Goal: Navigation & Orientation: Find specific page/section

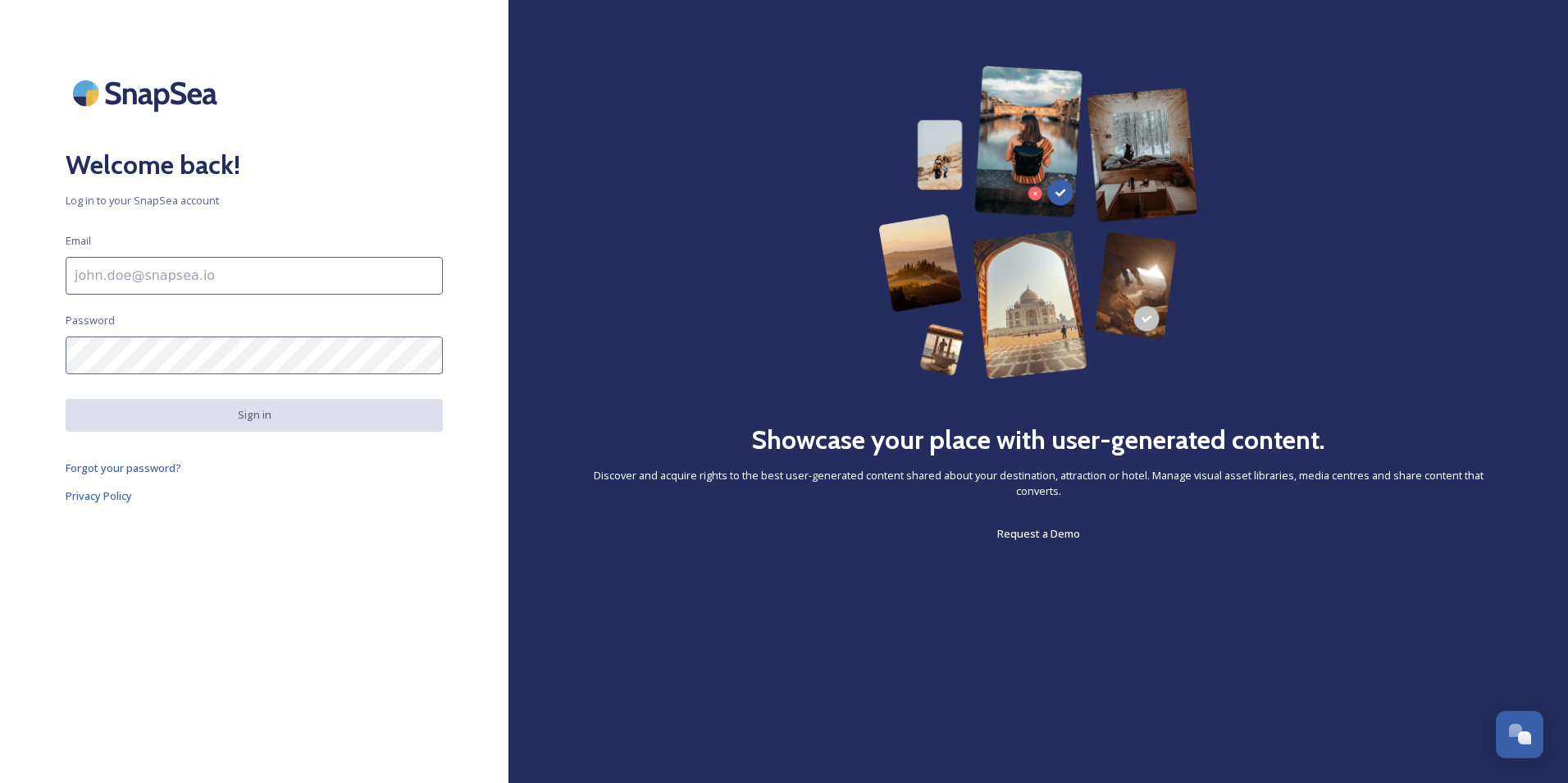
click at [259, 269] on input at bounding box center [254, 276] width 378 height 38
paste input "[EMAIL_ADDRESS][DOMAIN_NAME]"
type input "[EMAIL_ADDRESS][DOMAIN_NAME]"
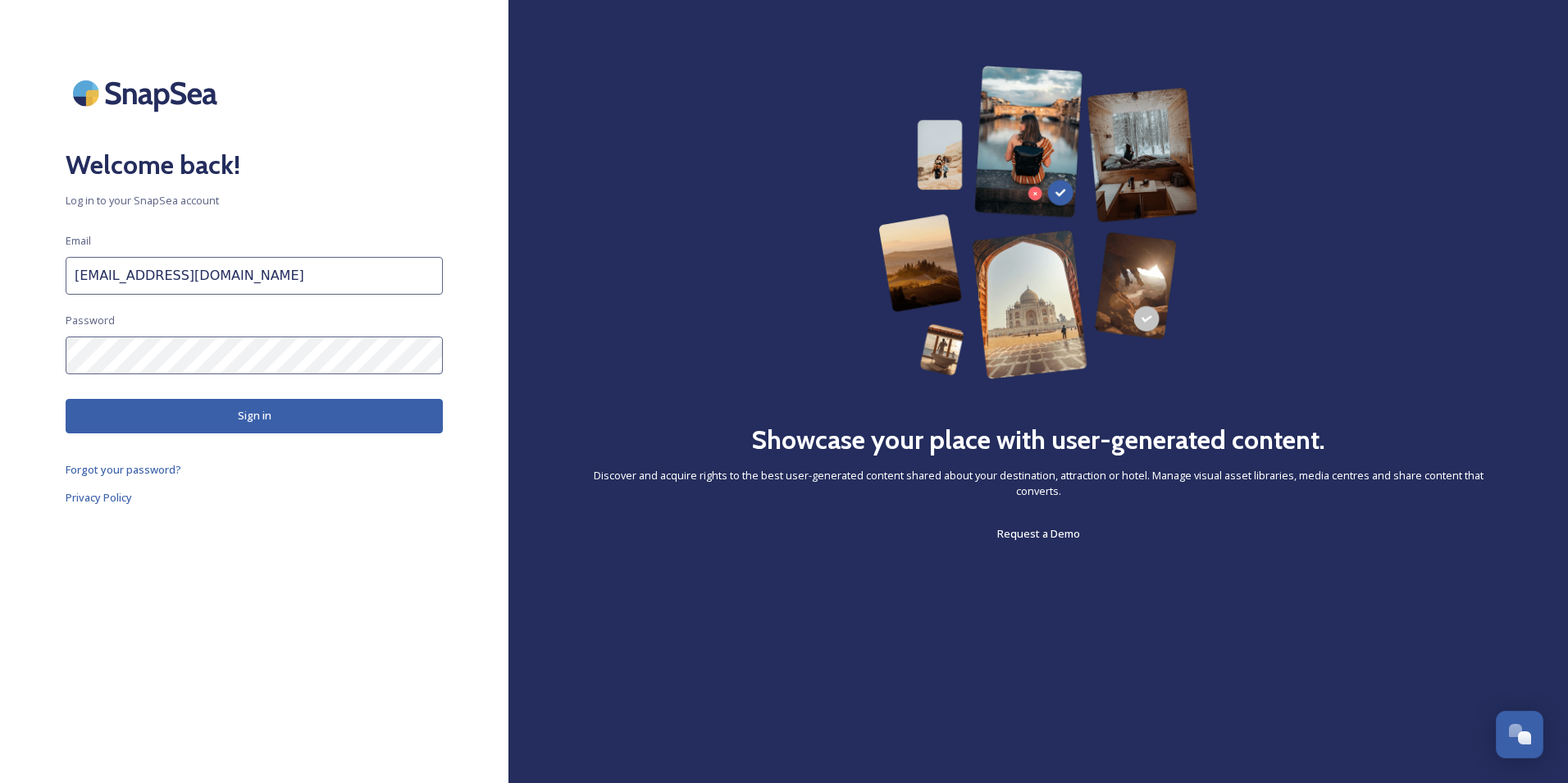
click at [204, 431] on button "Sign in" at bounding box center [254, 416] width 378 height 34
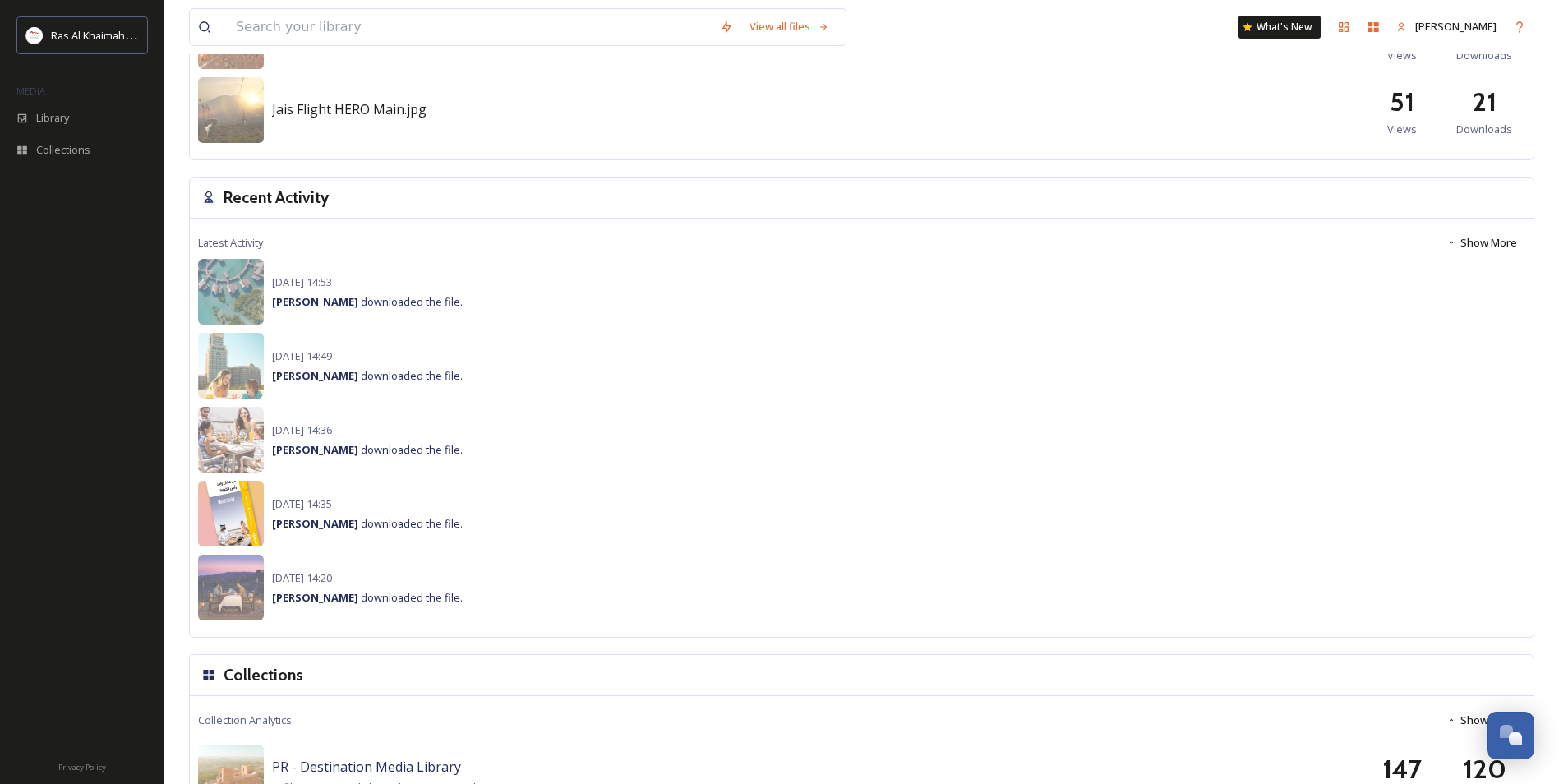
scroll to position [1137, 0]
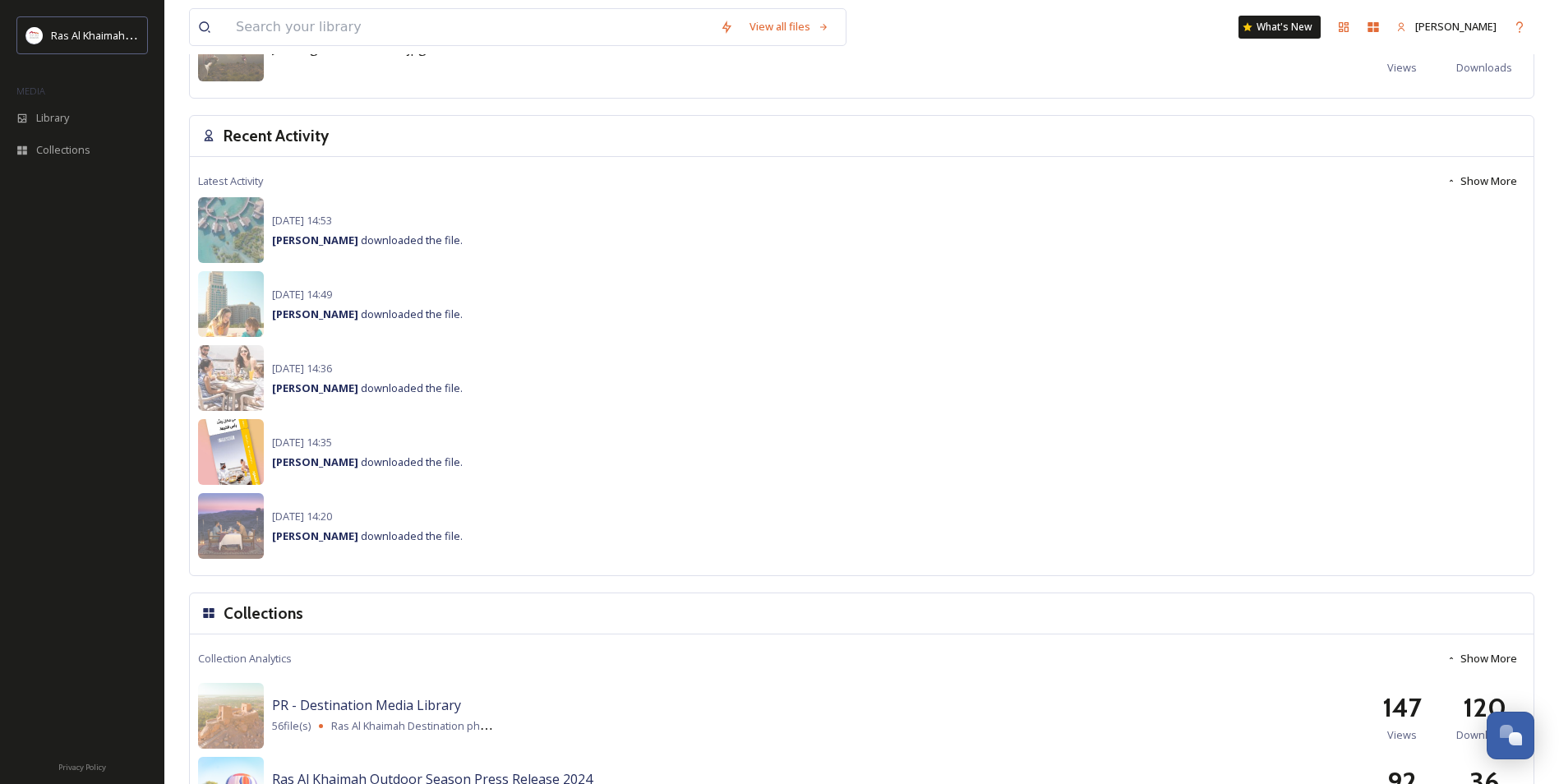
drag, startPoint x: 245, startPoint y: 458, endPoint x: 248, endPoint y: 468, distance: 10.4
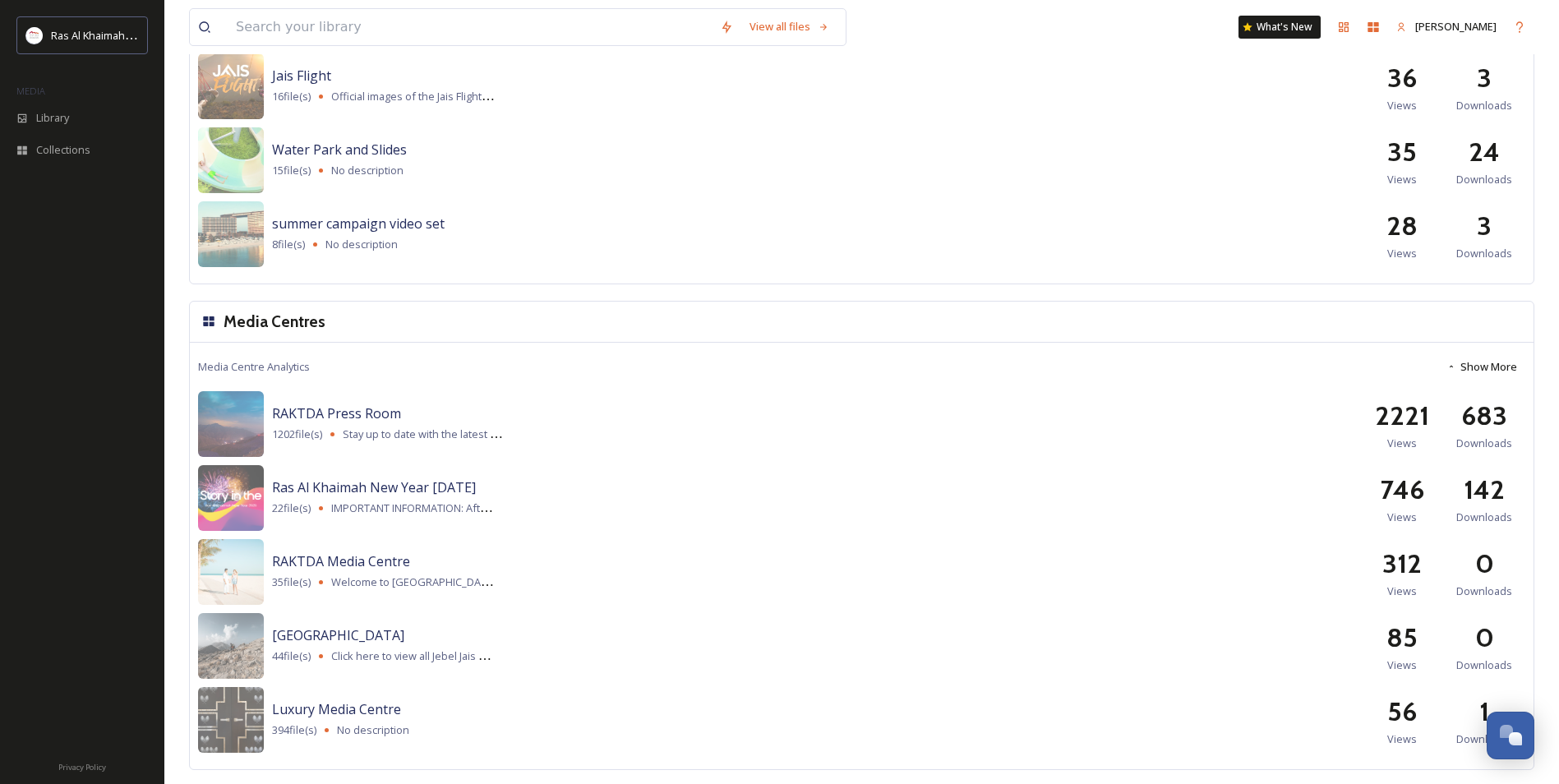
scroll to position [1913, 0]
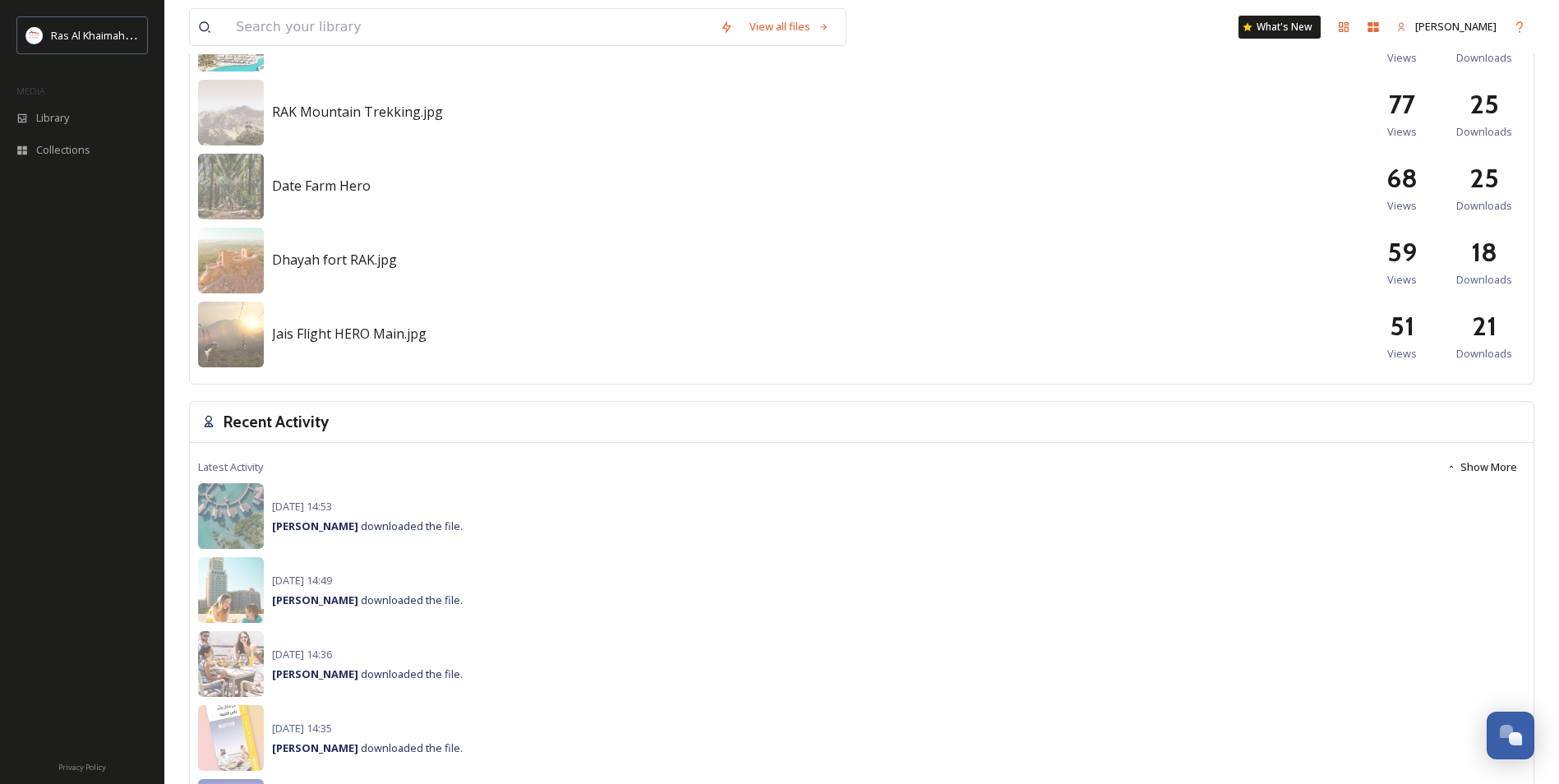
drag, startPoint x: 263, startPoint y: 548, endPoint x: 277, endPoint y: 527, distance: 25.2
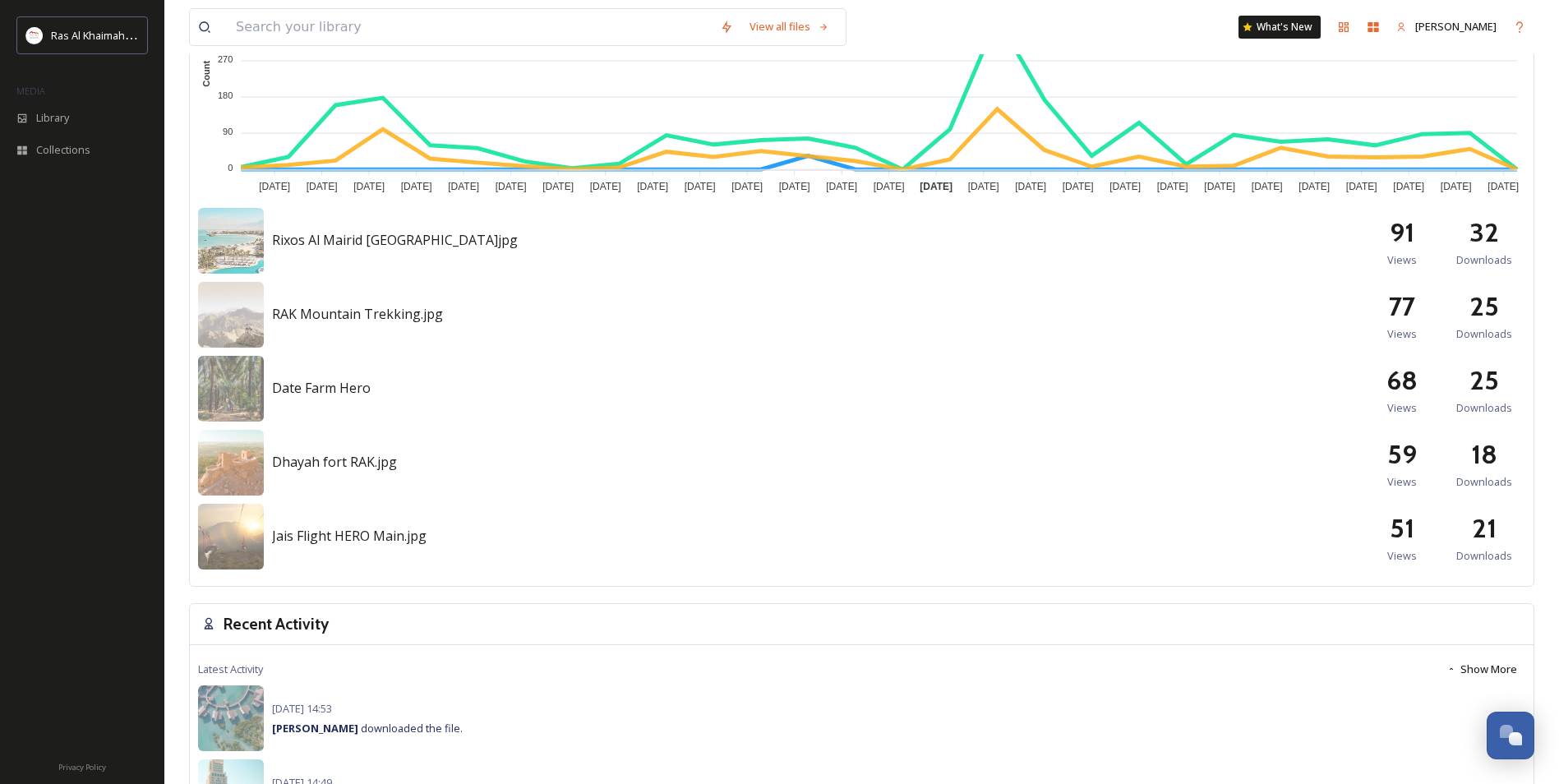
scroll to position [0, 0]
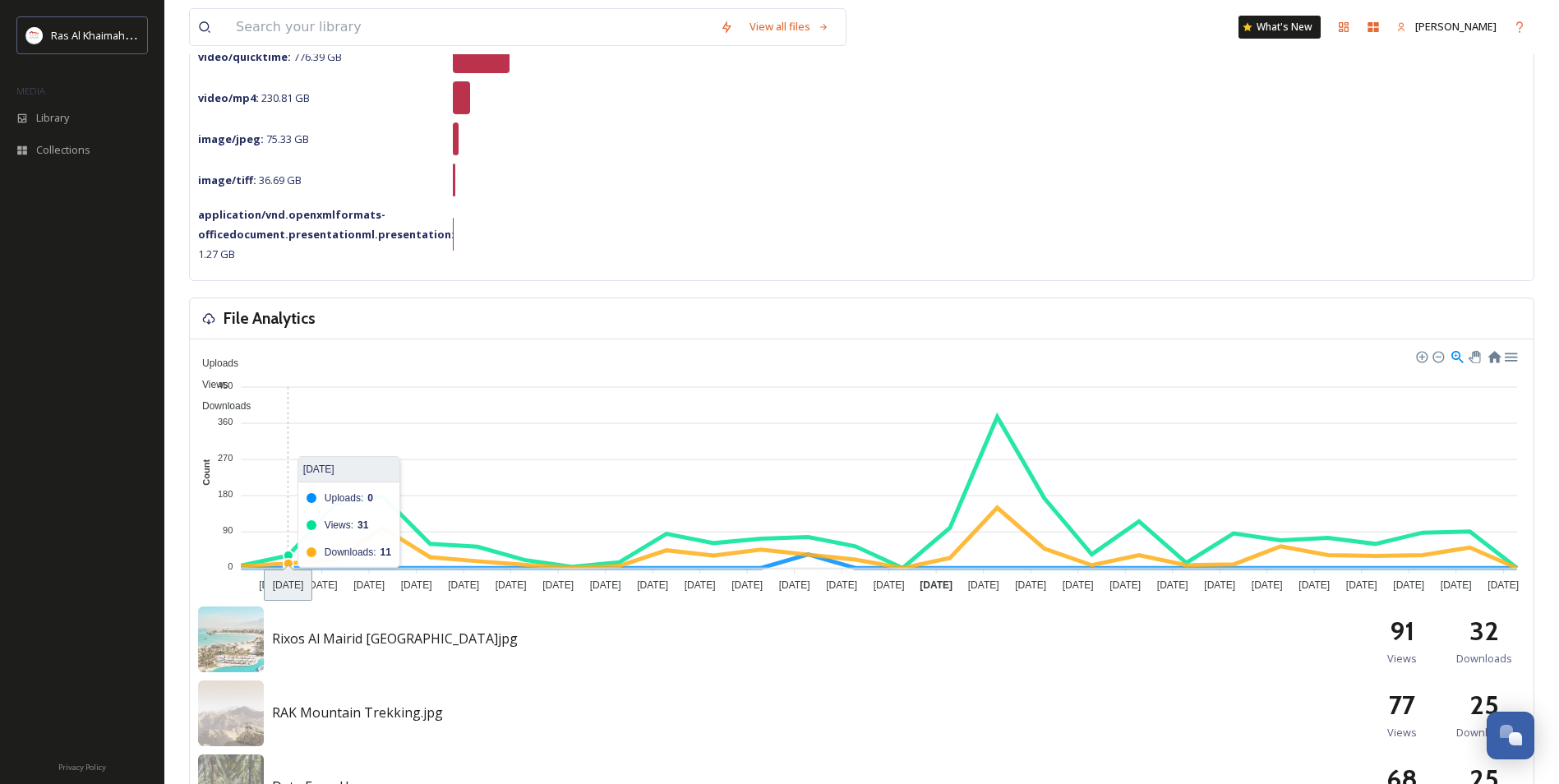
drag, startPoint x: 277, startPoint y: 441, endPoint x: 306, endPoint y: 541, distance: 104.1
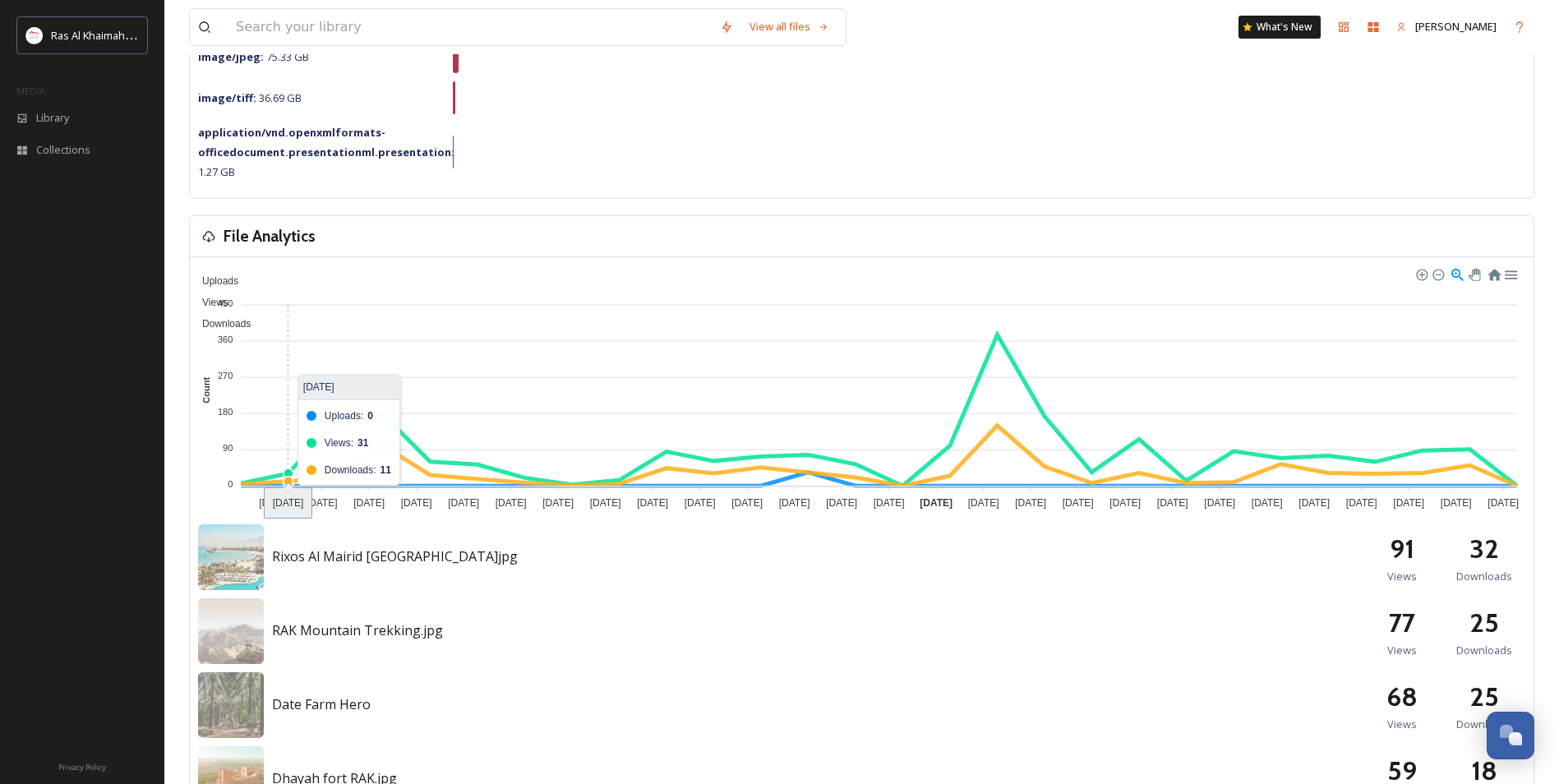
drag, startPoint x: 280, startPoint y: 356, endPoint x: 370, endPoint y: 380, distance: 93.1
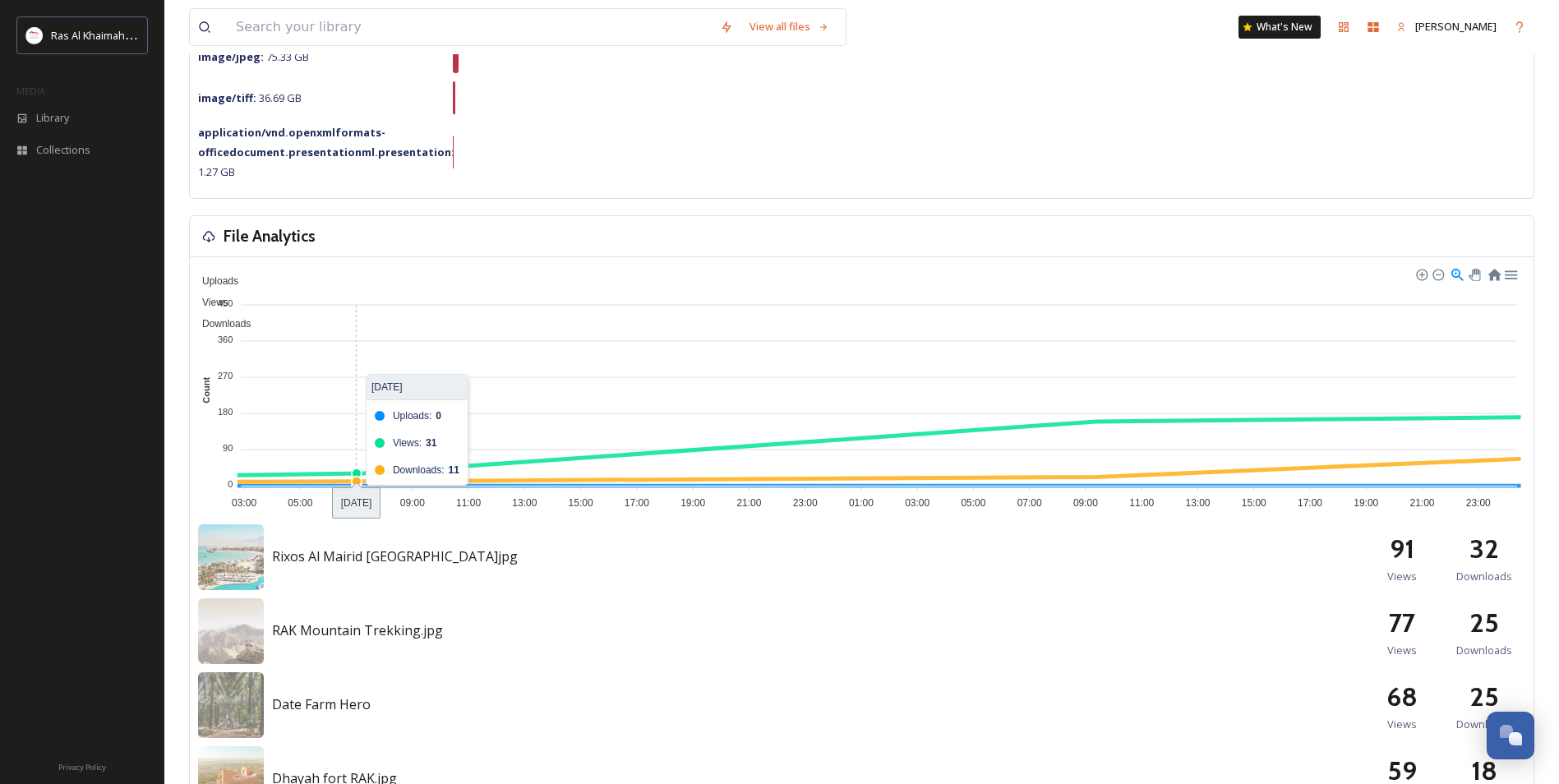
scroll to position [575, 0]
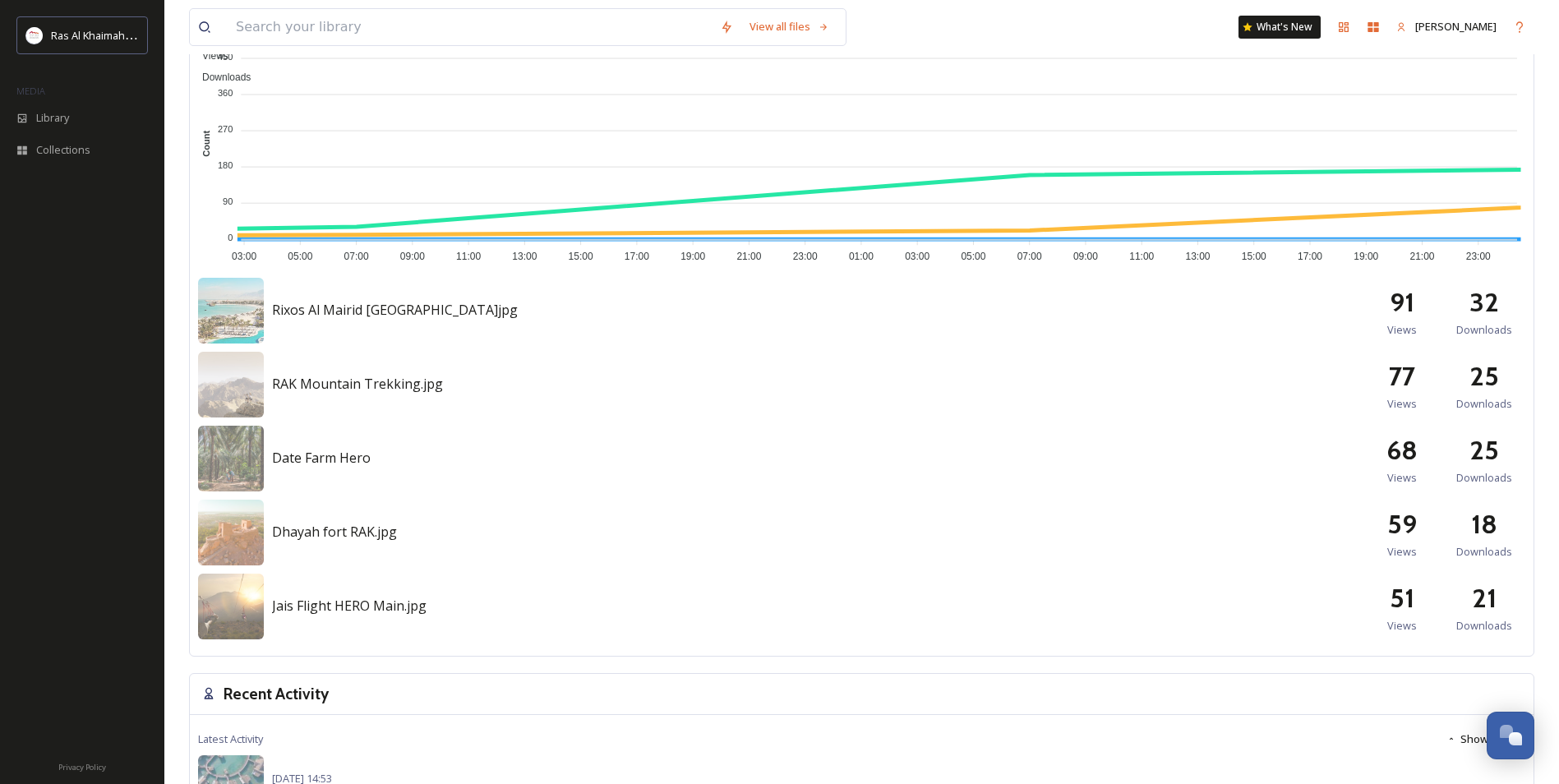
click at [264, 390] on div "RAK Mountain Trekking.jpg 77 Views 25 Downloads" at bounding box center [862, 385] width 1328 height 66
click at [234, 467] on img at bounding box center [231, 459] width 66 height 66
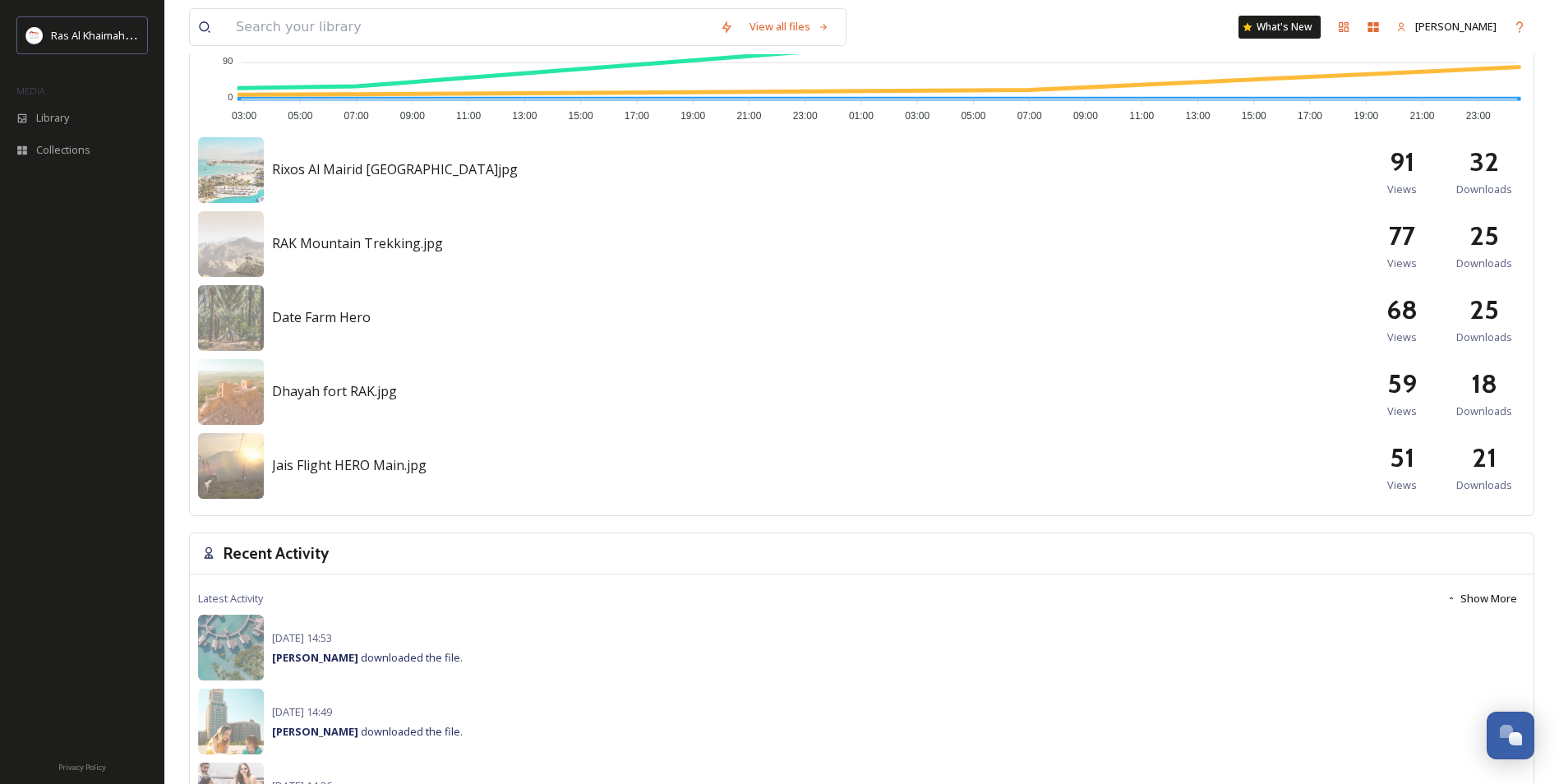
scroll to position [740, 0]
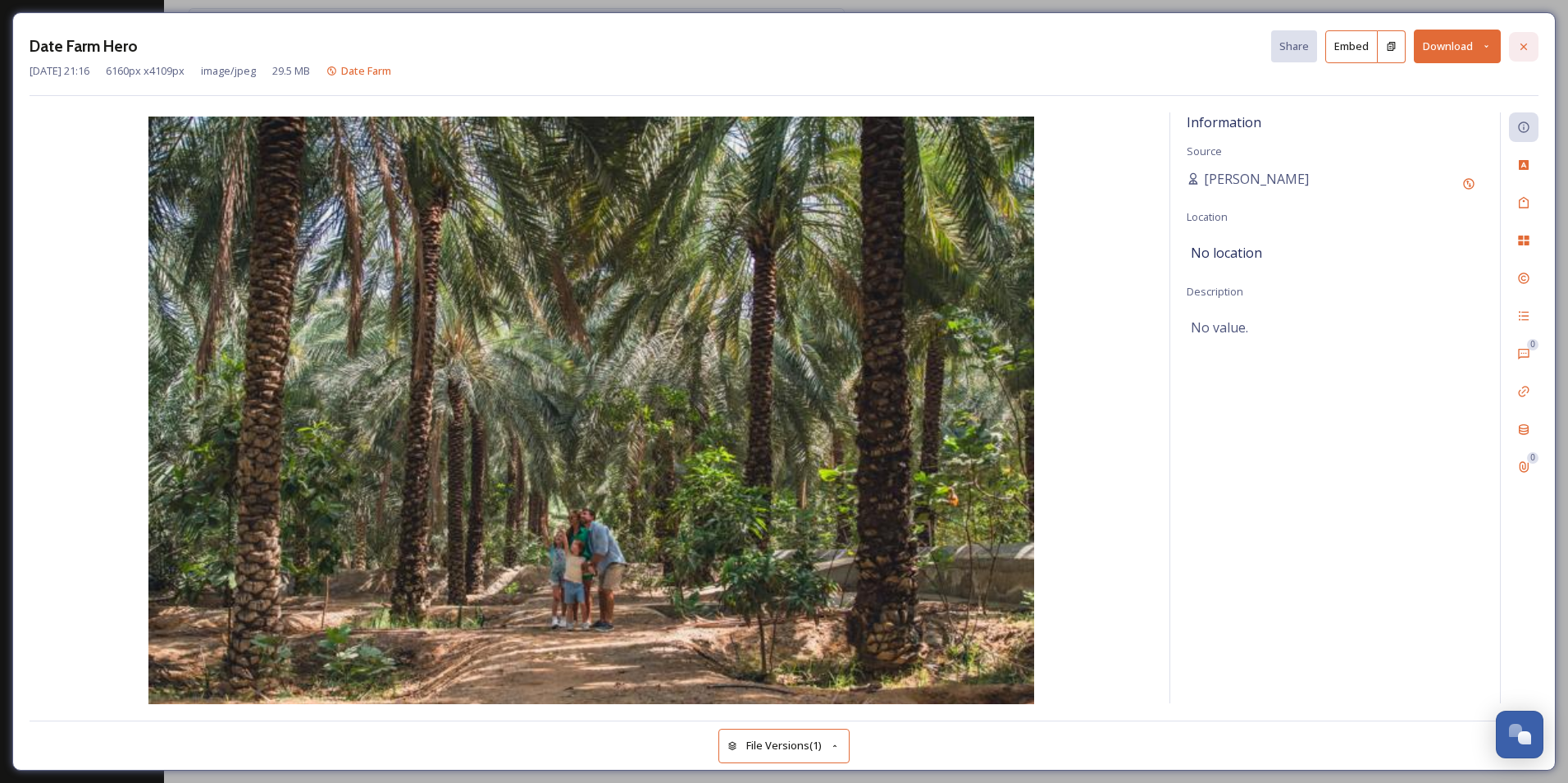
click at [1522, 50] on icon at bounding box center [1524, 47] width 13 height 13
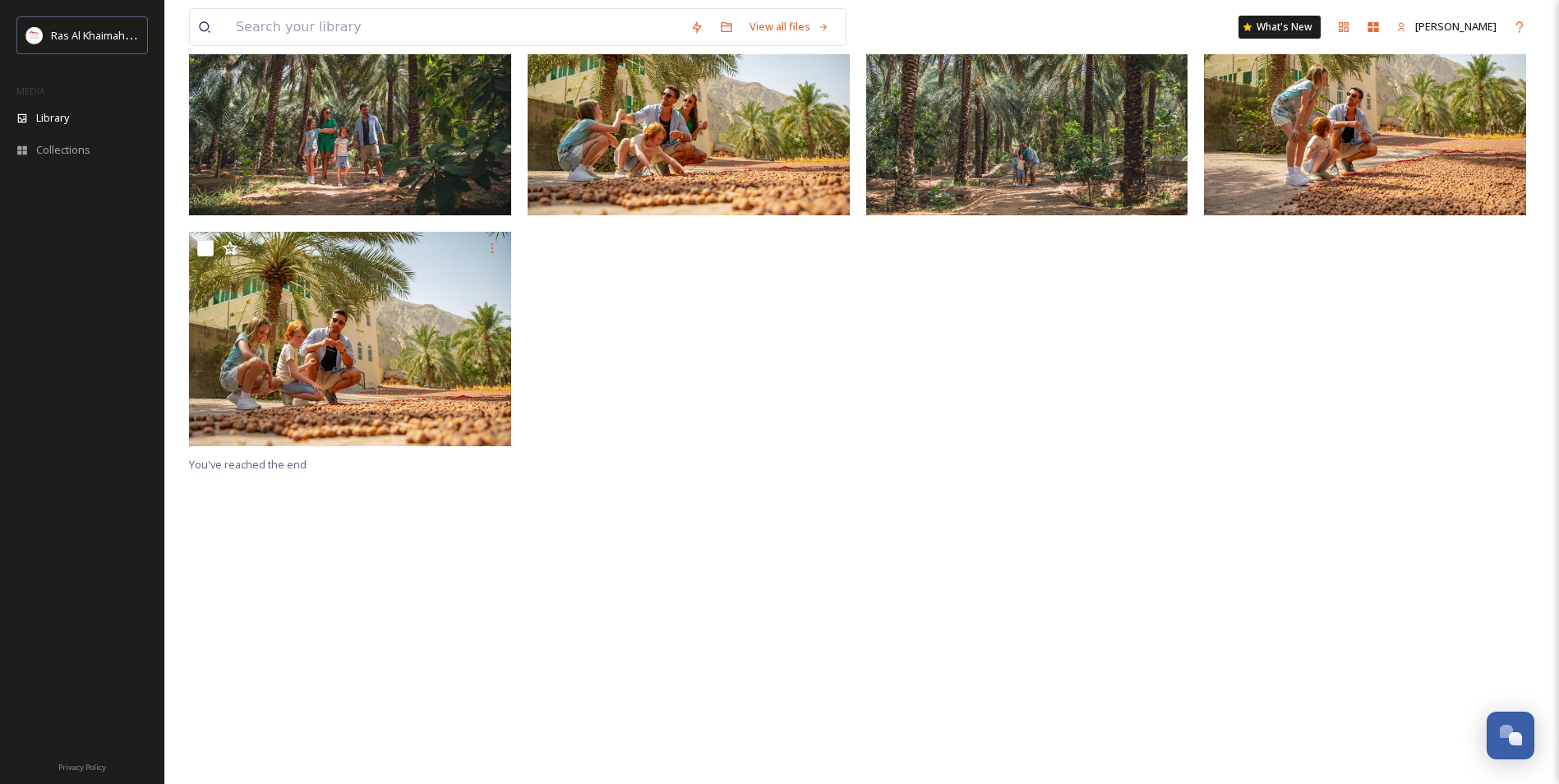
drag, startPoint x: 642, startPoint y: 424, endPoint x: 641, endPoint y: 409, distance: 15.0
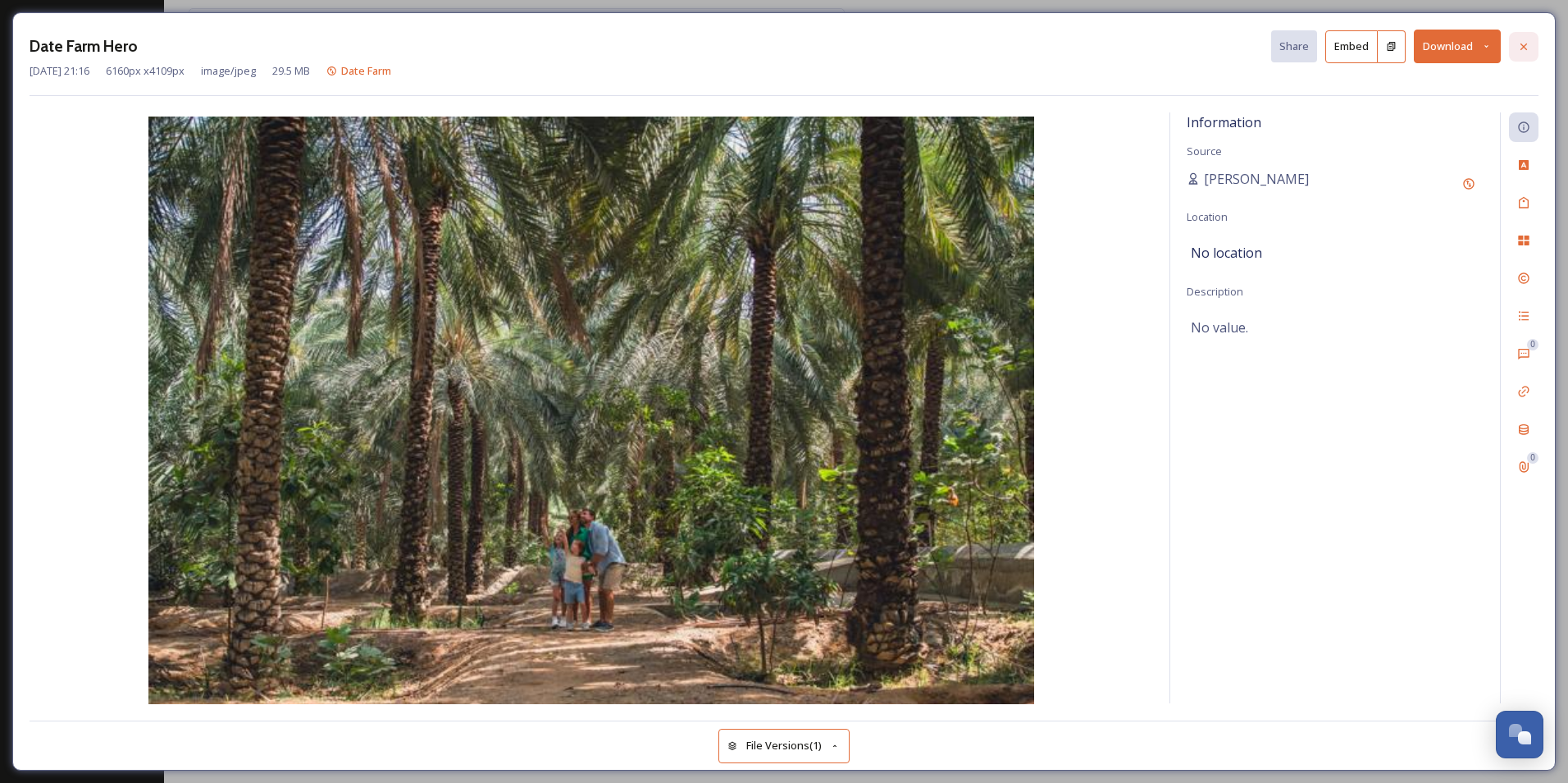
click at [1530, 44] on div at bounding box center [1524, 46] width 29 height 29
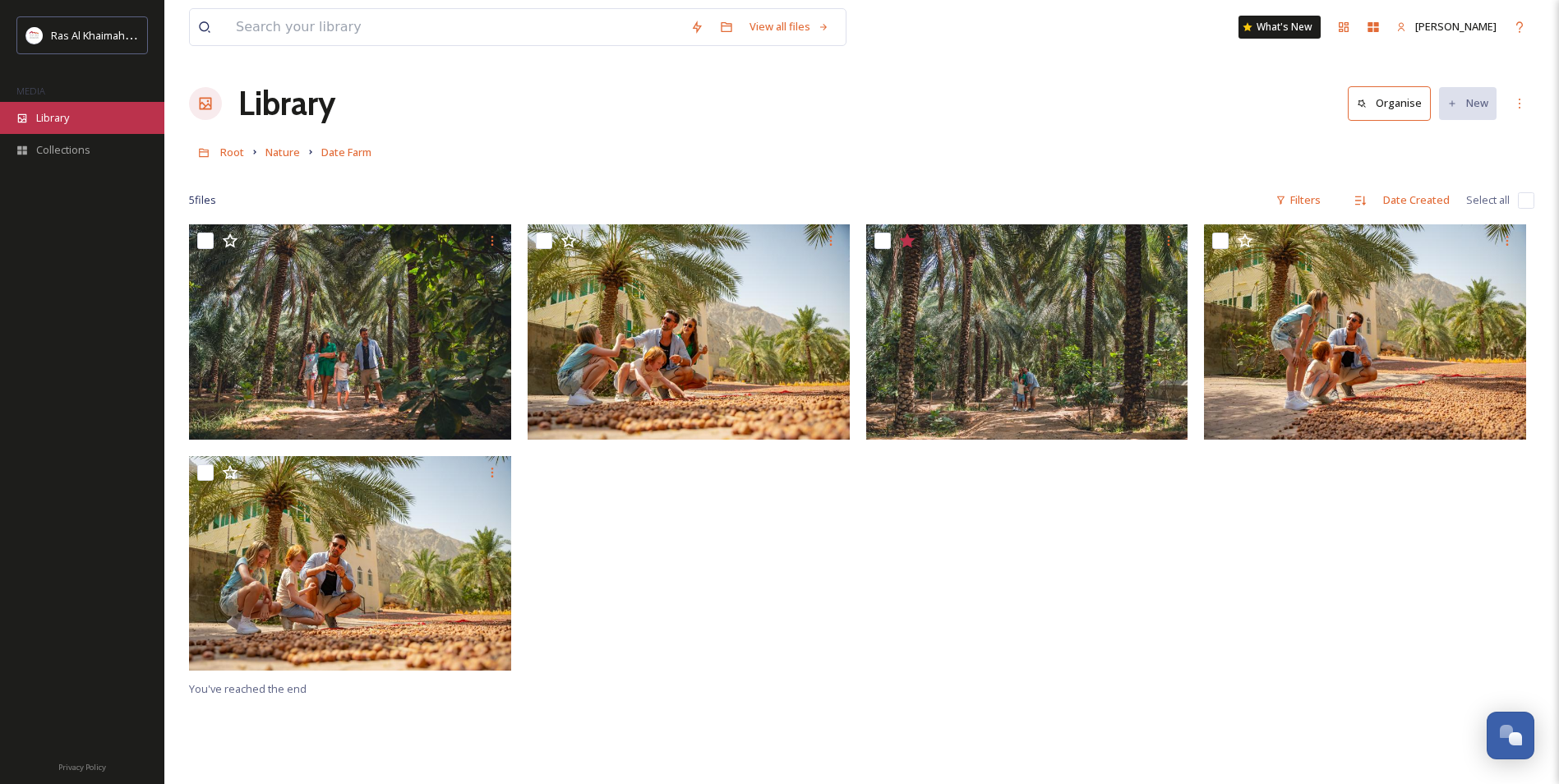
click at [25, 118] on icon at bounding box center [22, 118] width 11 height 11
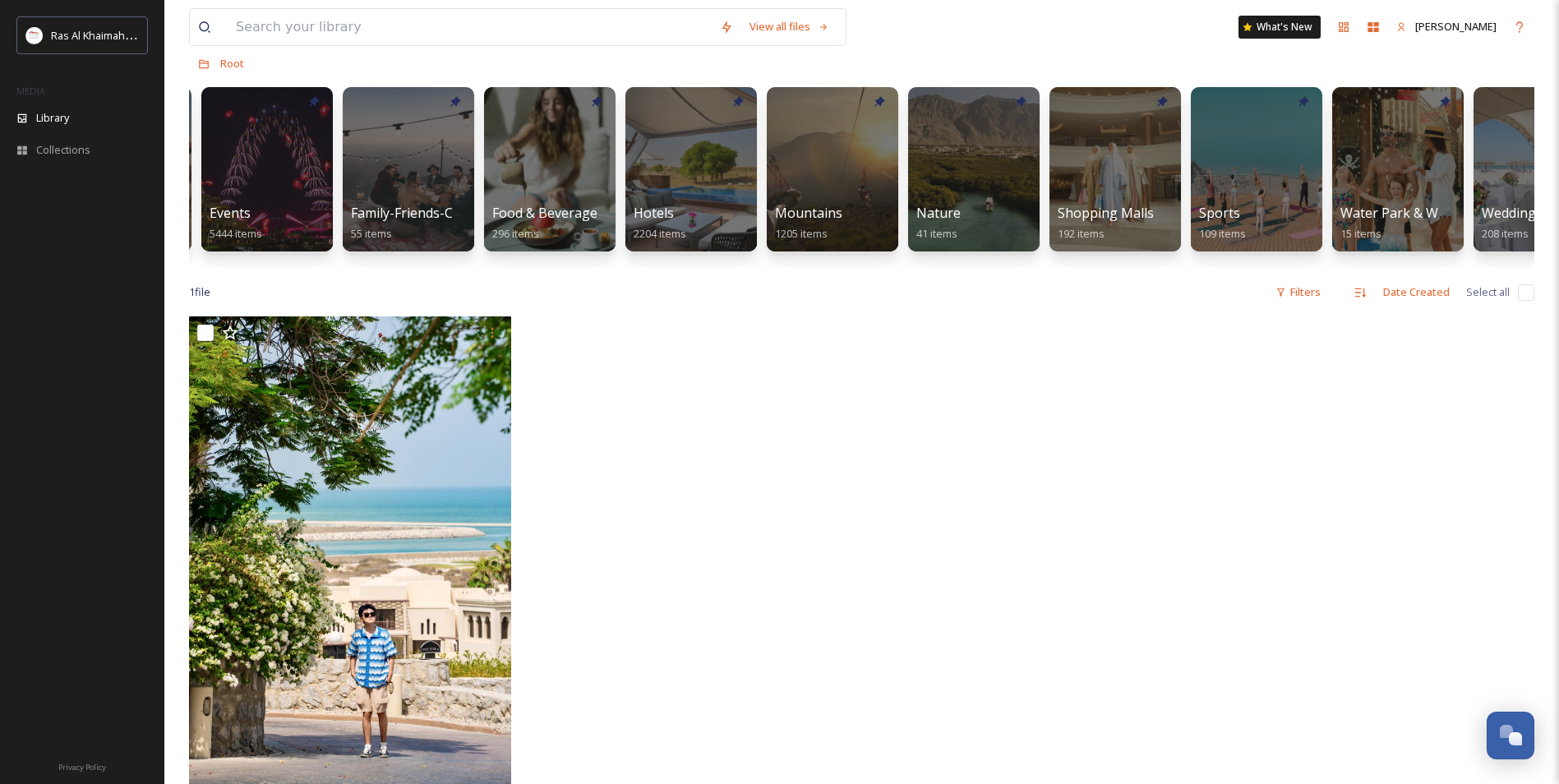
scroll to position [0, 553]
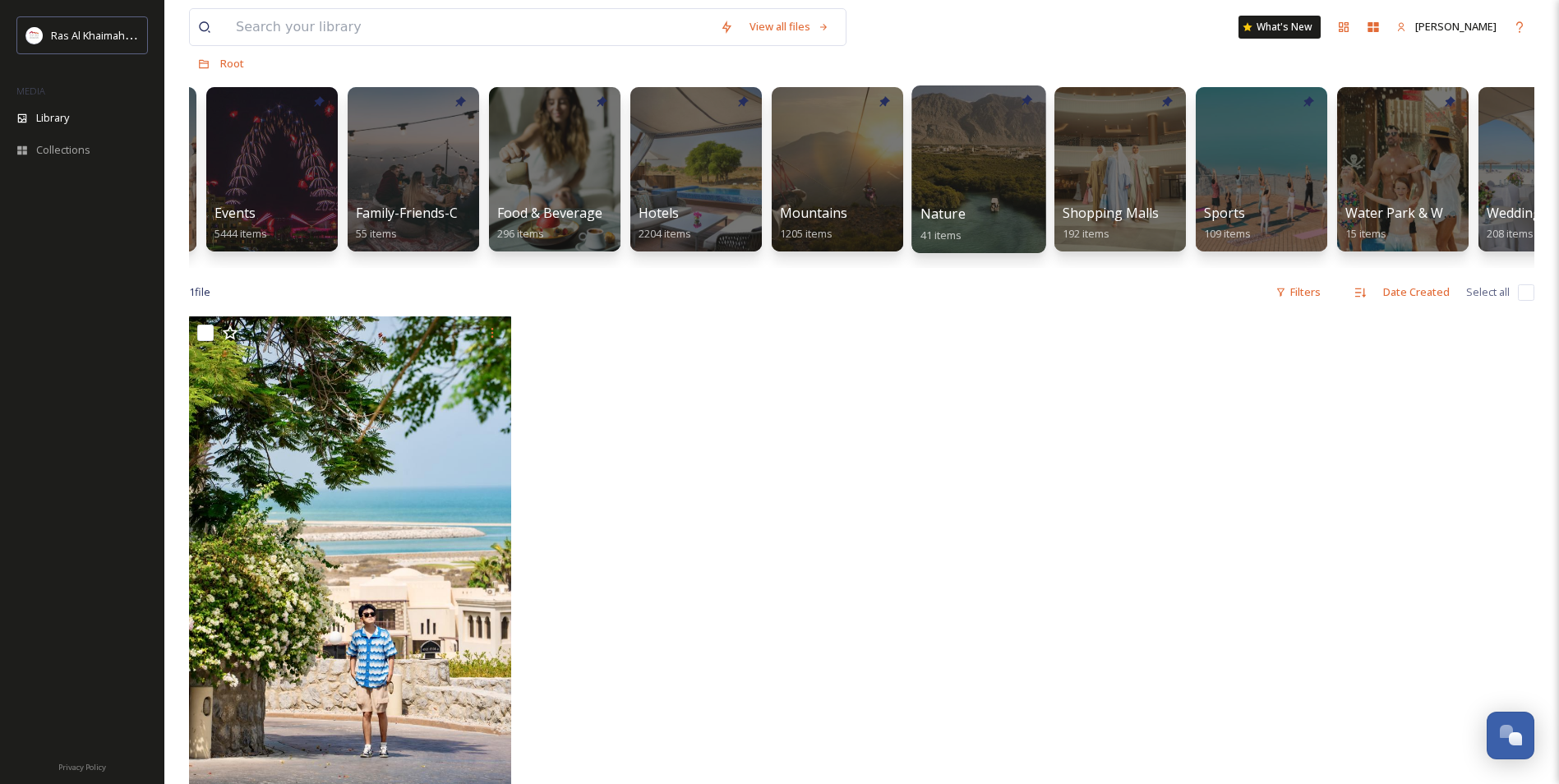
click at [965, 175] on div at bounding box center [979, 170] width 134 height 168
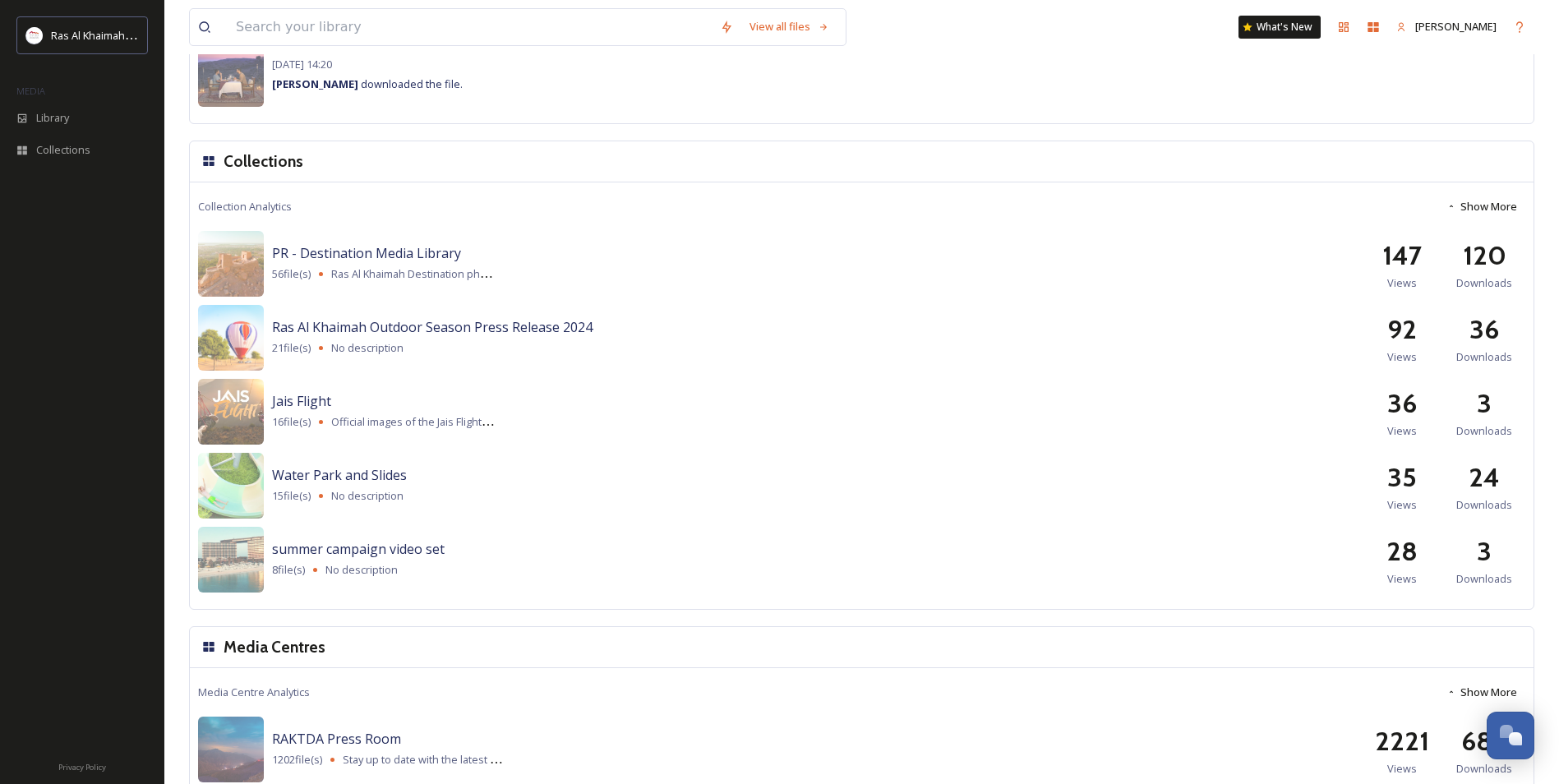
scroll to position [1039, 0]
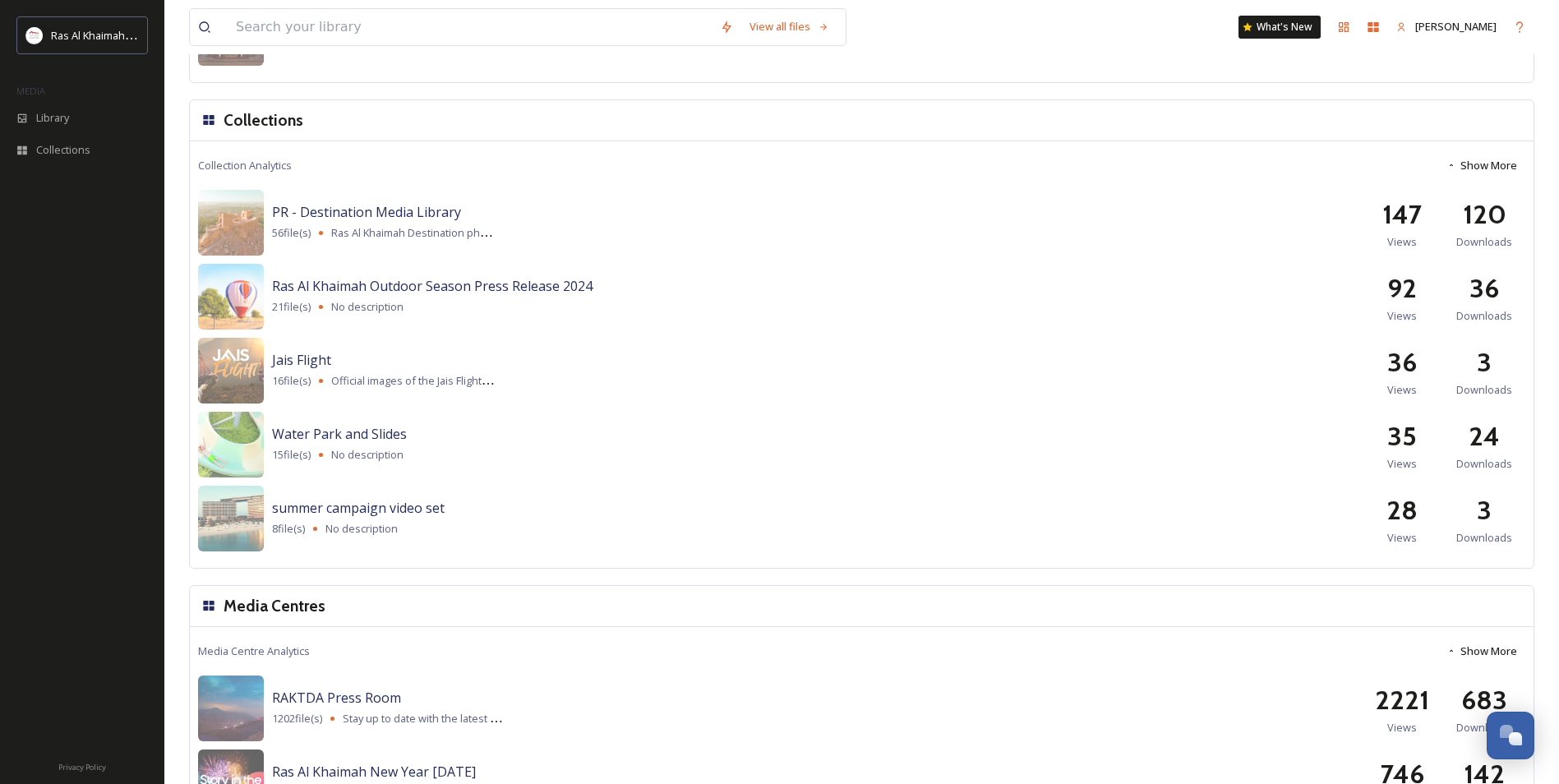
drag, startPoint x: 575, startPoint y: 411, endPoint x: 577, endPoint y: 419, distance: 8.2
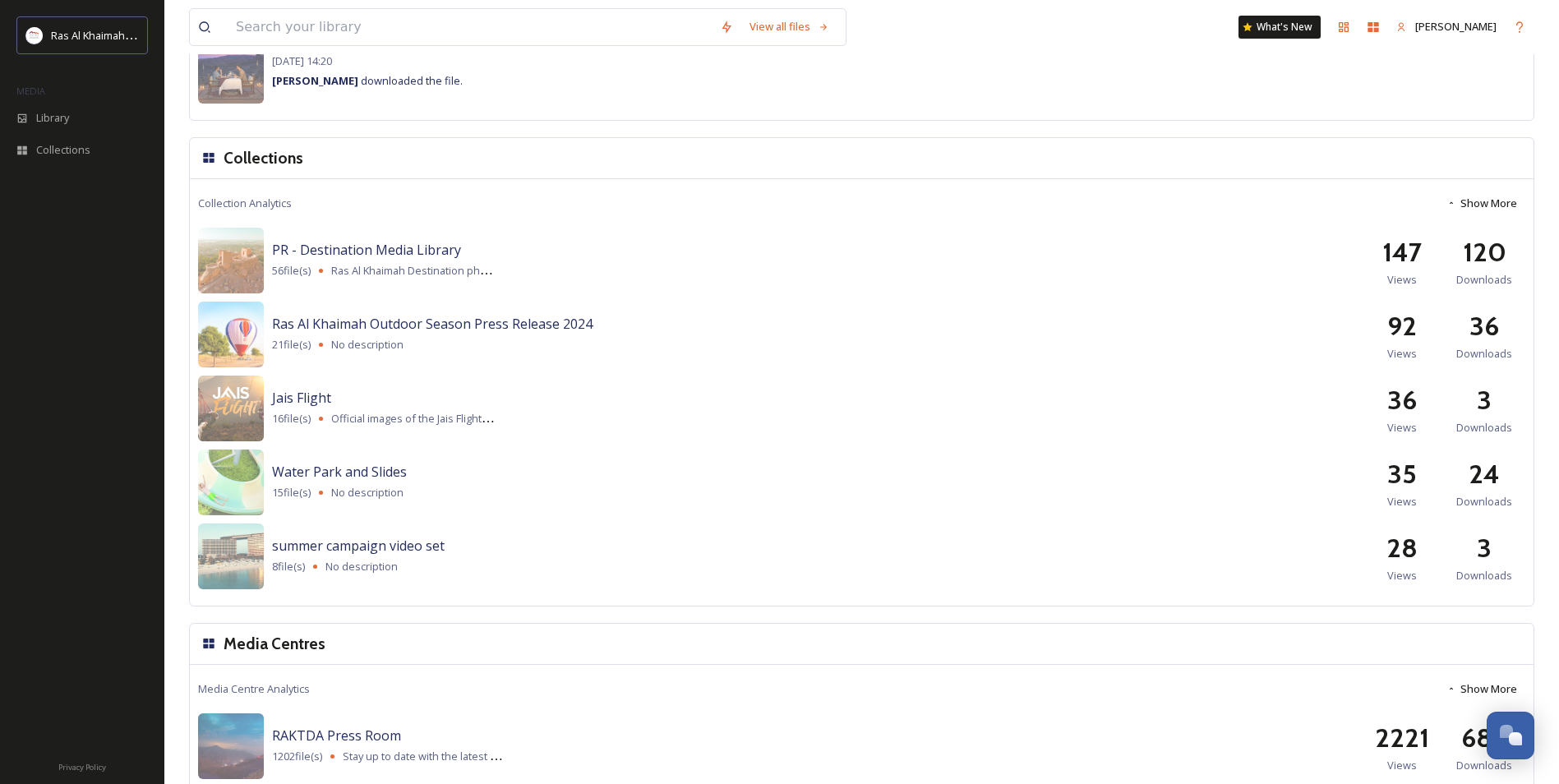
scroll to position [1709, 0]
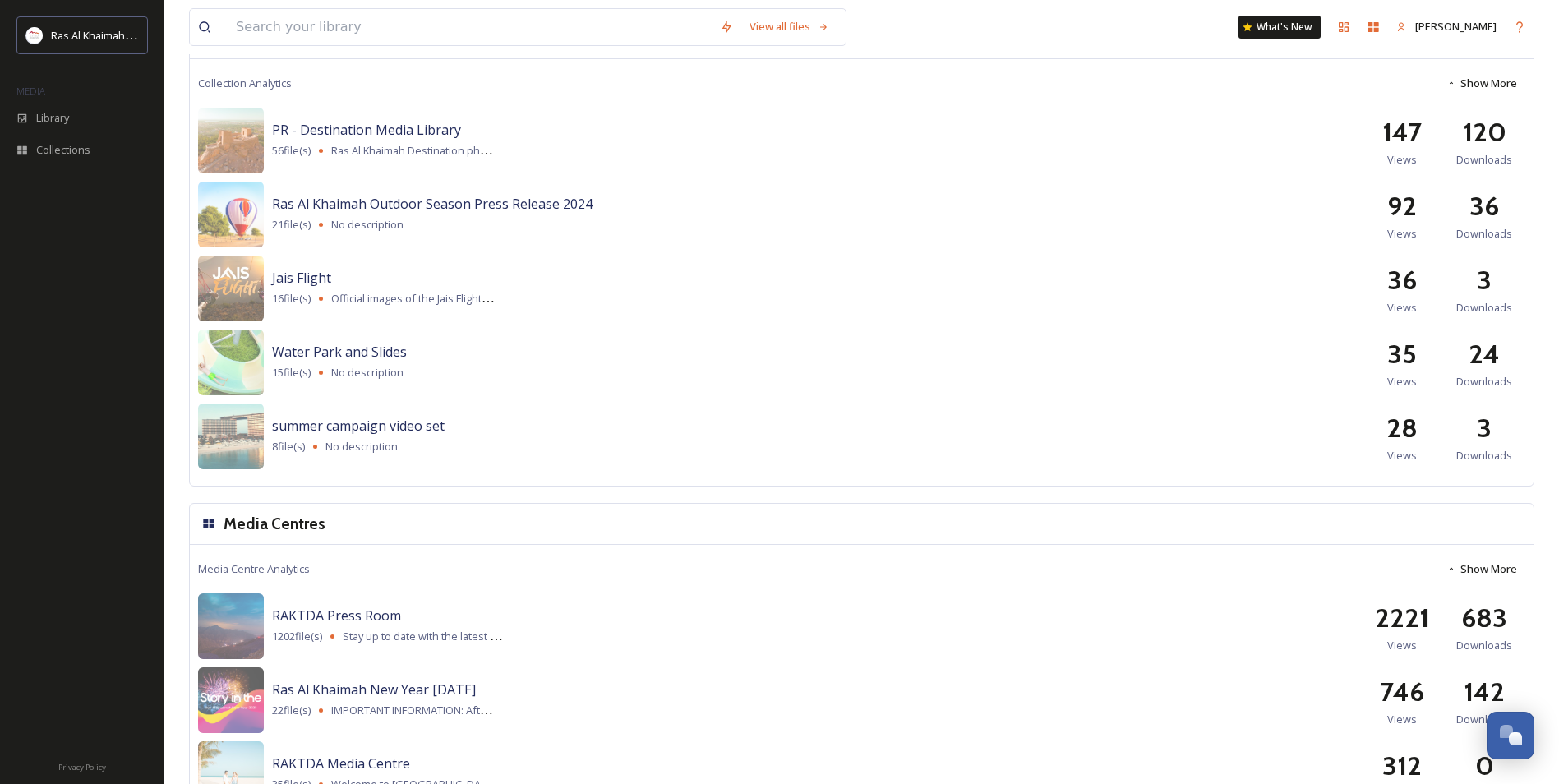
drag, startPoint x: 293, startPoint y: 383, endPoint x: 296, endPoint y: 365, distance: 18.2
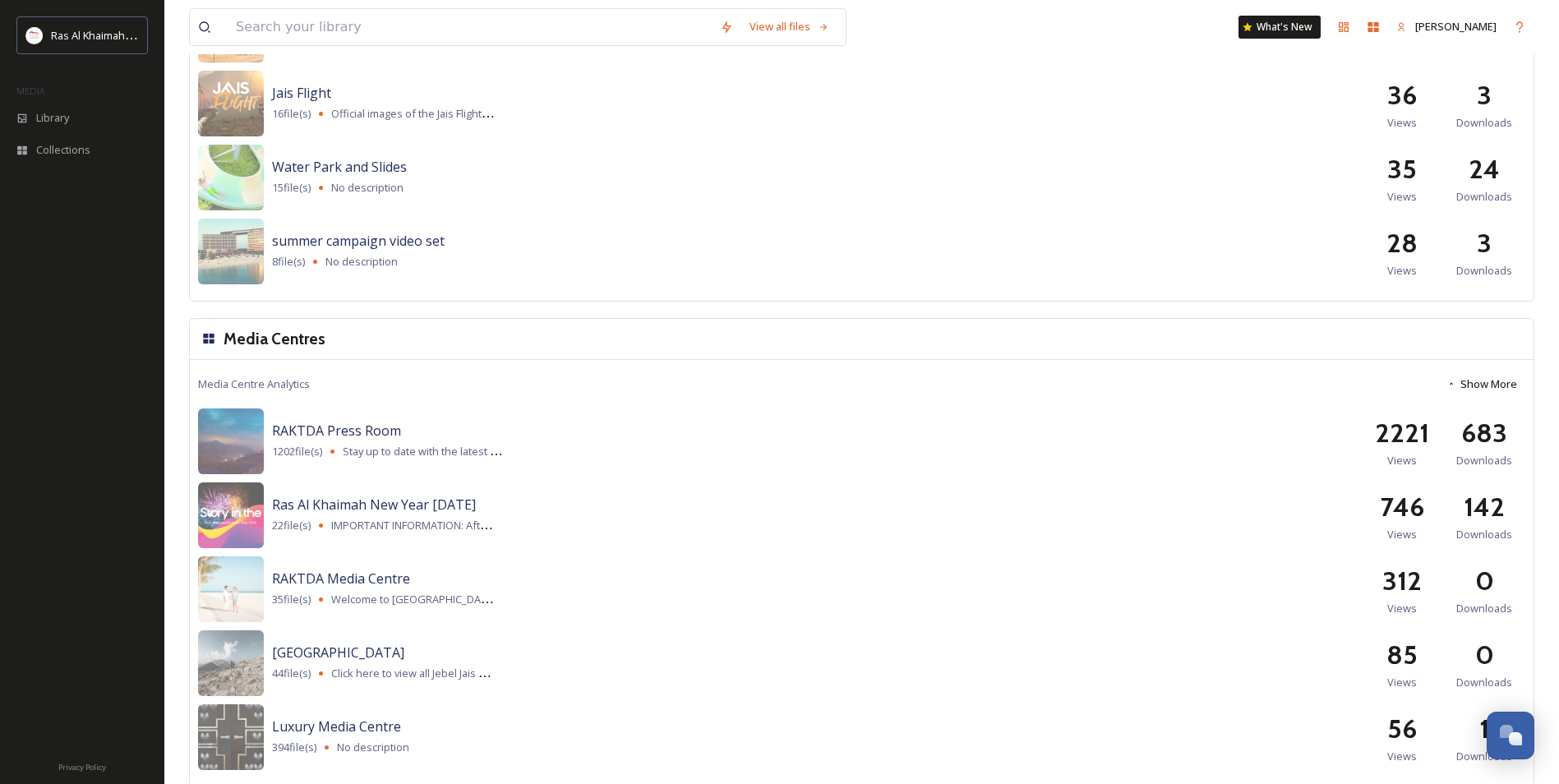
scroll to position [1913, 0]
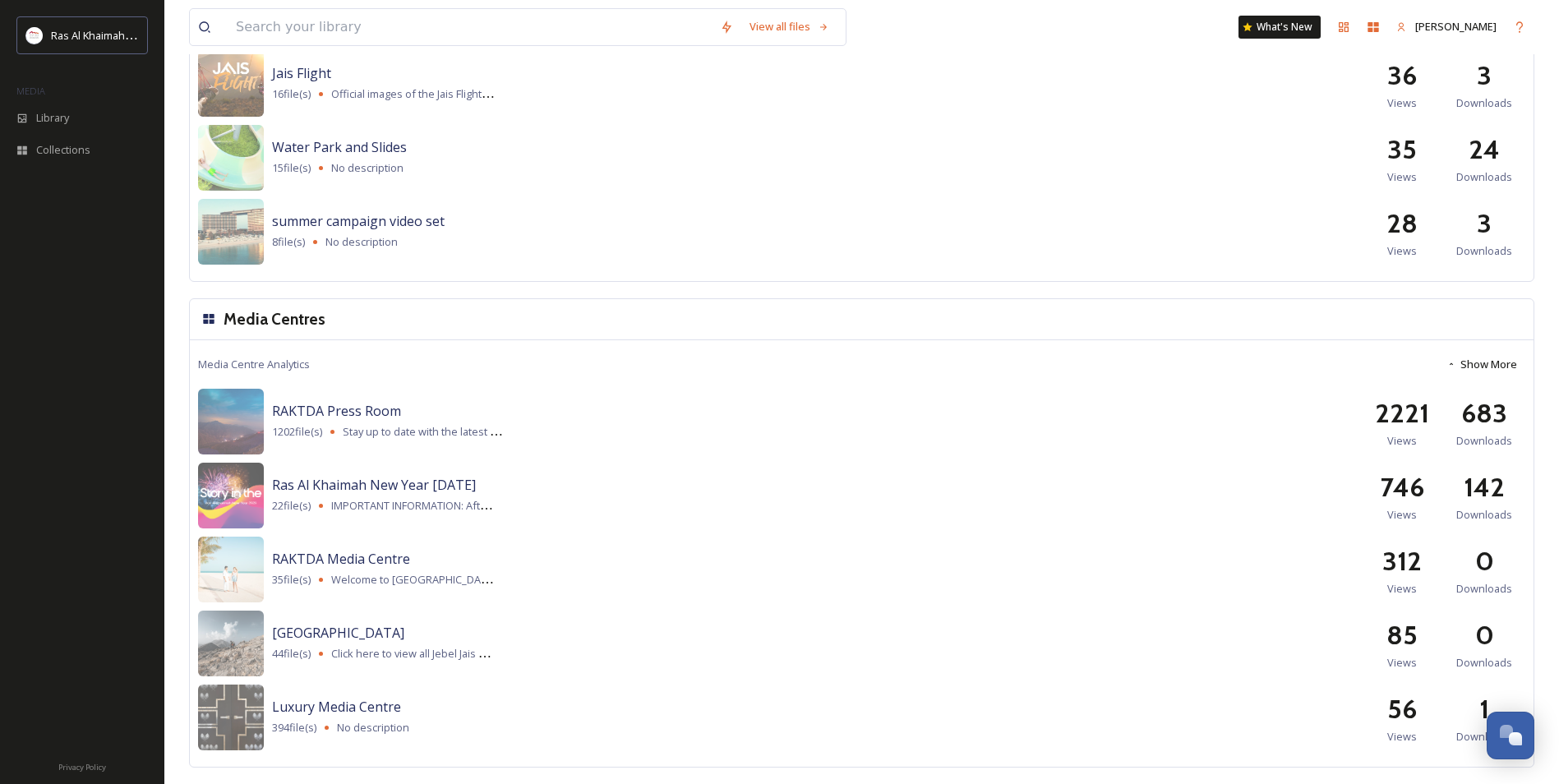
drag, startPoint x: 309, startPoint y: 359, endPoint x: 308, endPoint y: 367, distance: 8.1
click at [258, 558] on img at bounding box center [231, 570] width 66 height 66
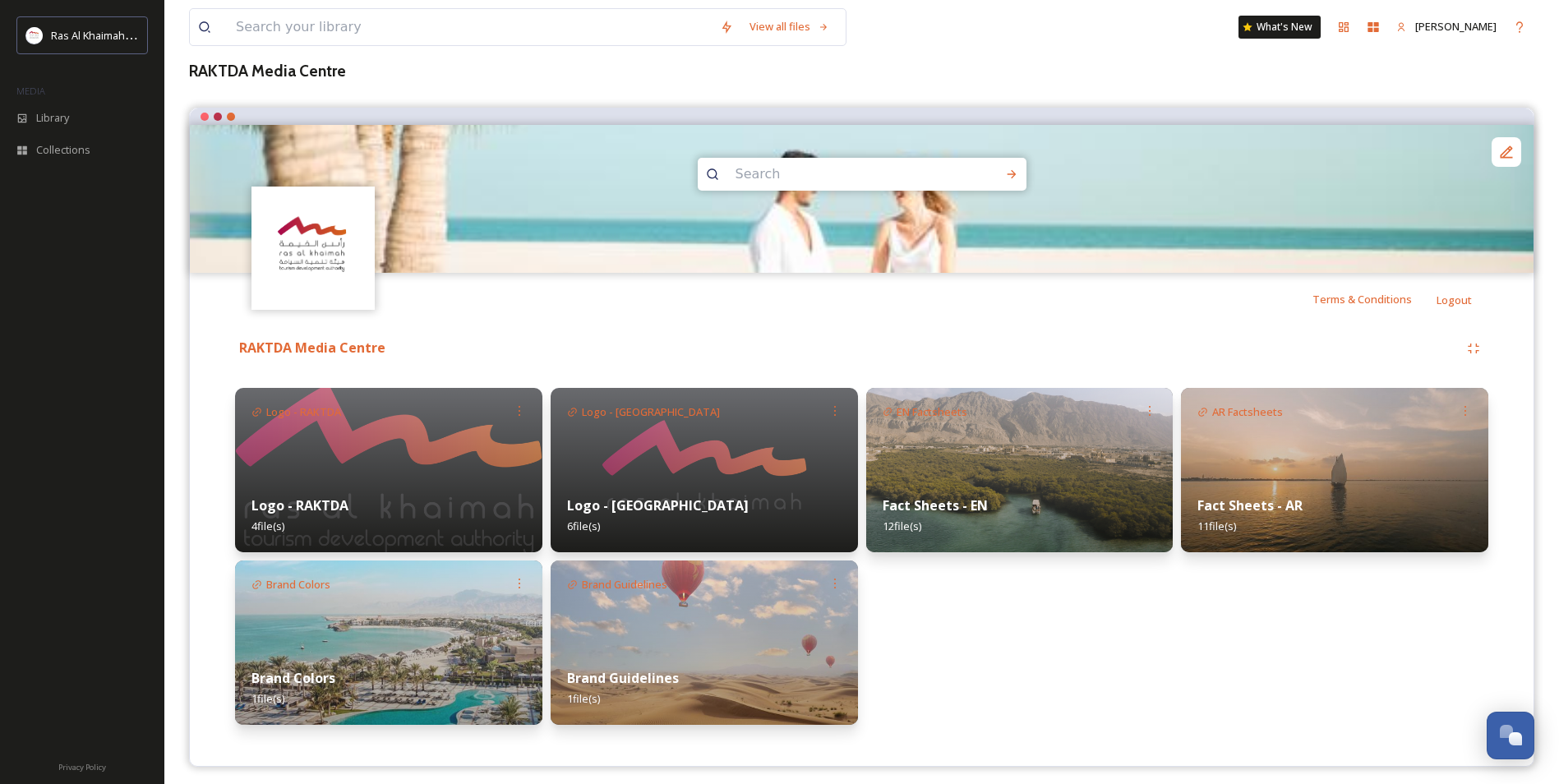
scroll to position [101, 0]
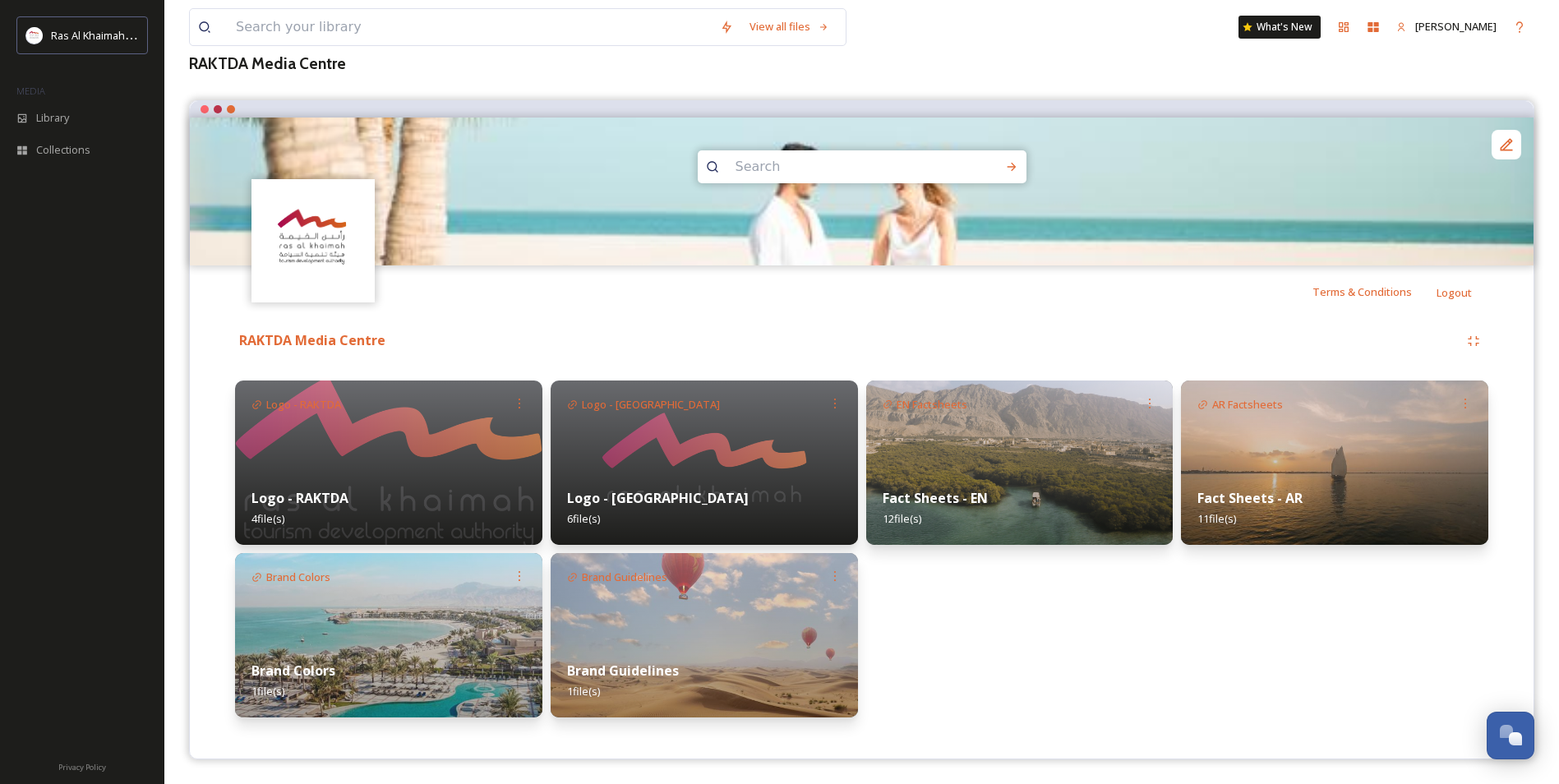
click at [1031, 456] on img at bounding box center [1020, 462] width 308 height 164
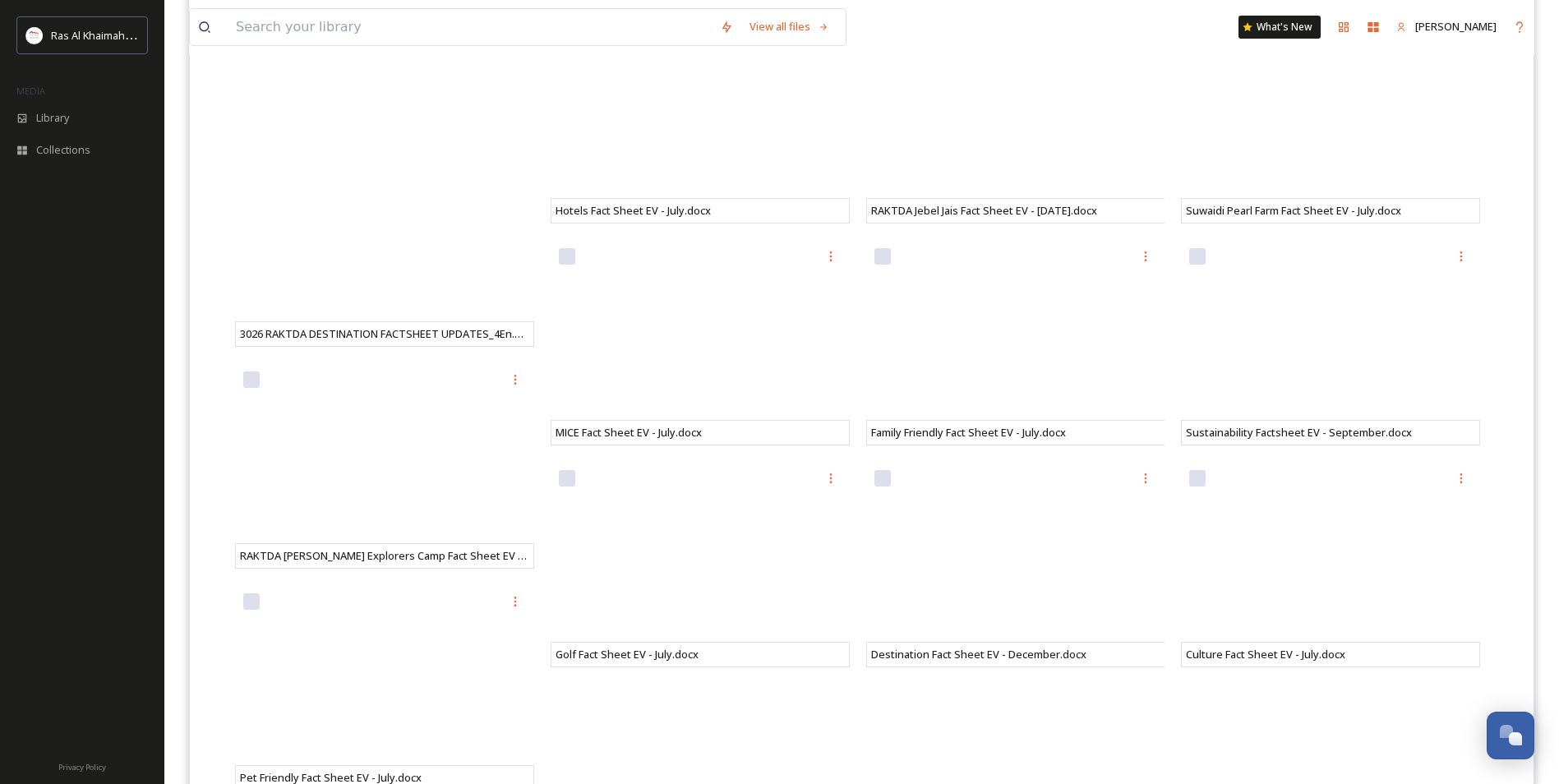
scroll to position [29, 0]
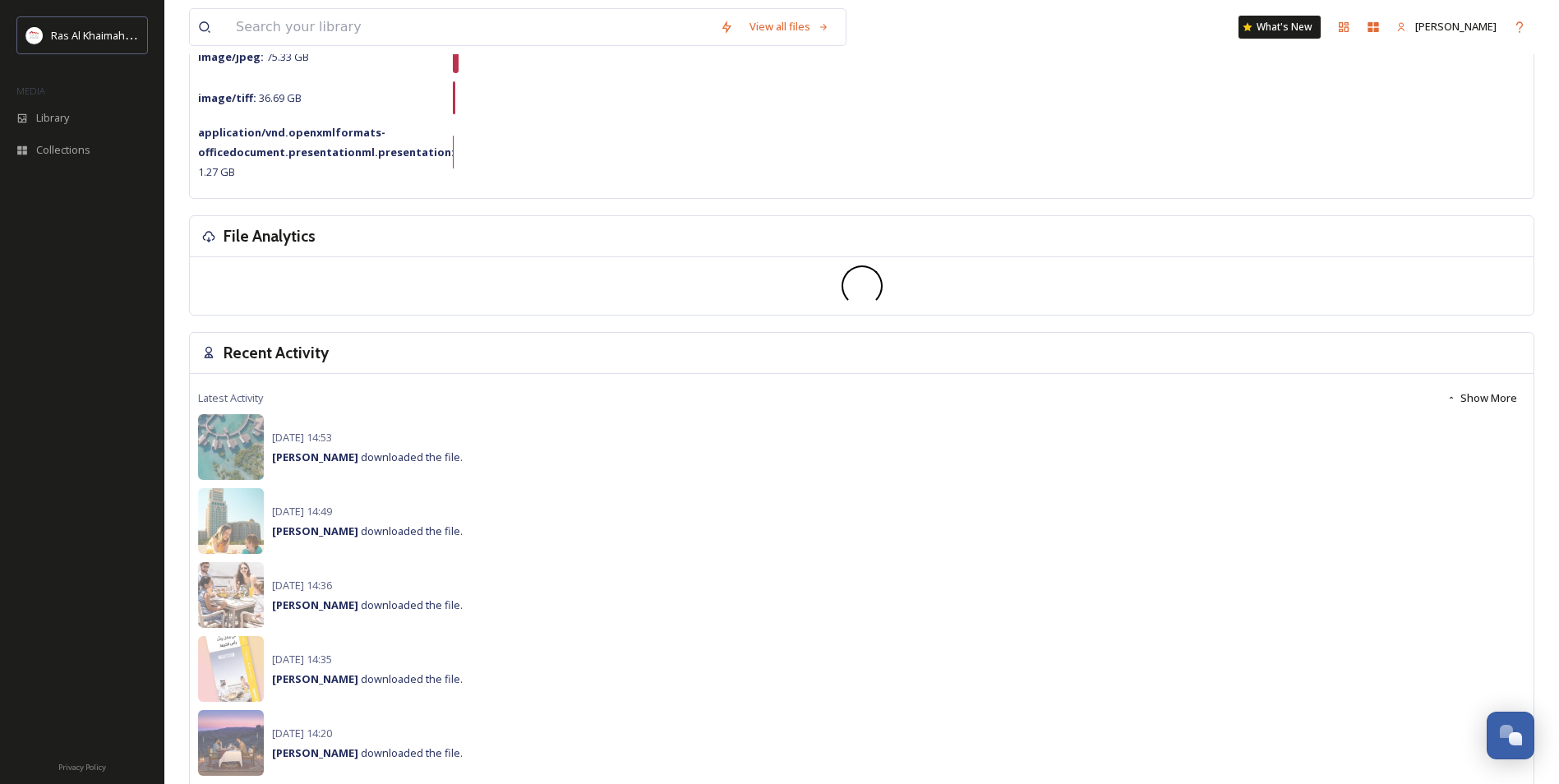
drag, startPoint x: 328, startPoint y: 189, endPoint x: 335, endPoint y: 226, distance: 37.7
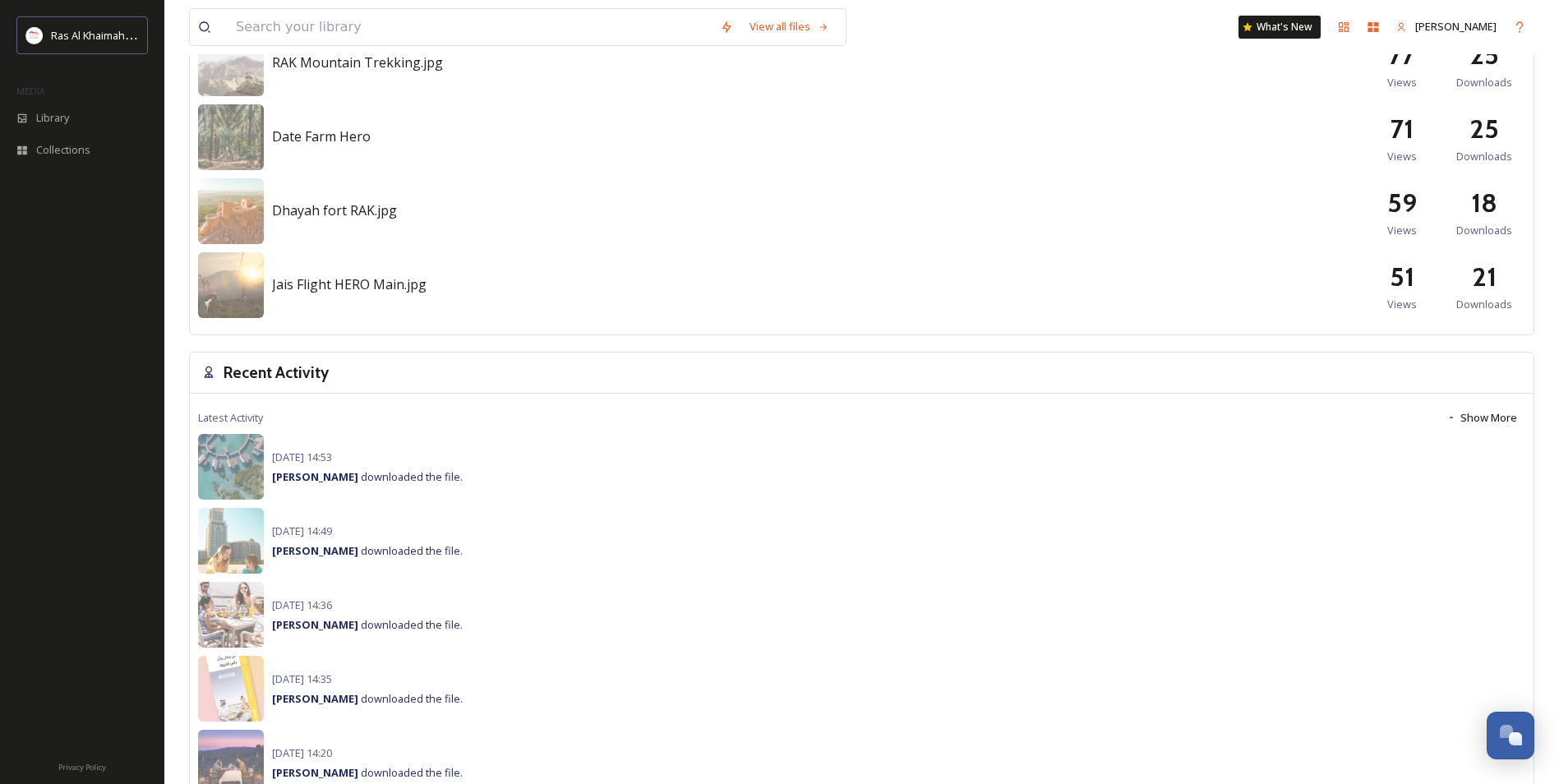
scroll to position [898, 0]
drag, startPoint x: 130, startPoint y: 520, endPoint x: 119, endPoint y: 532, distance: 16.3
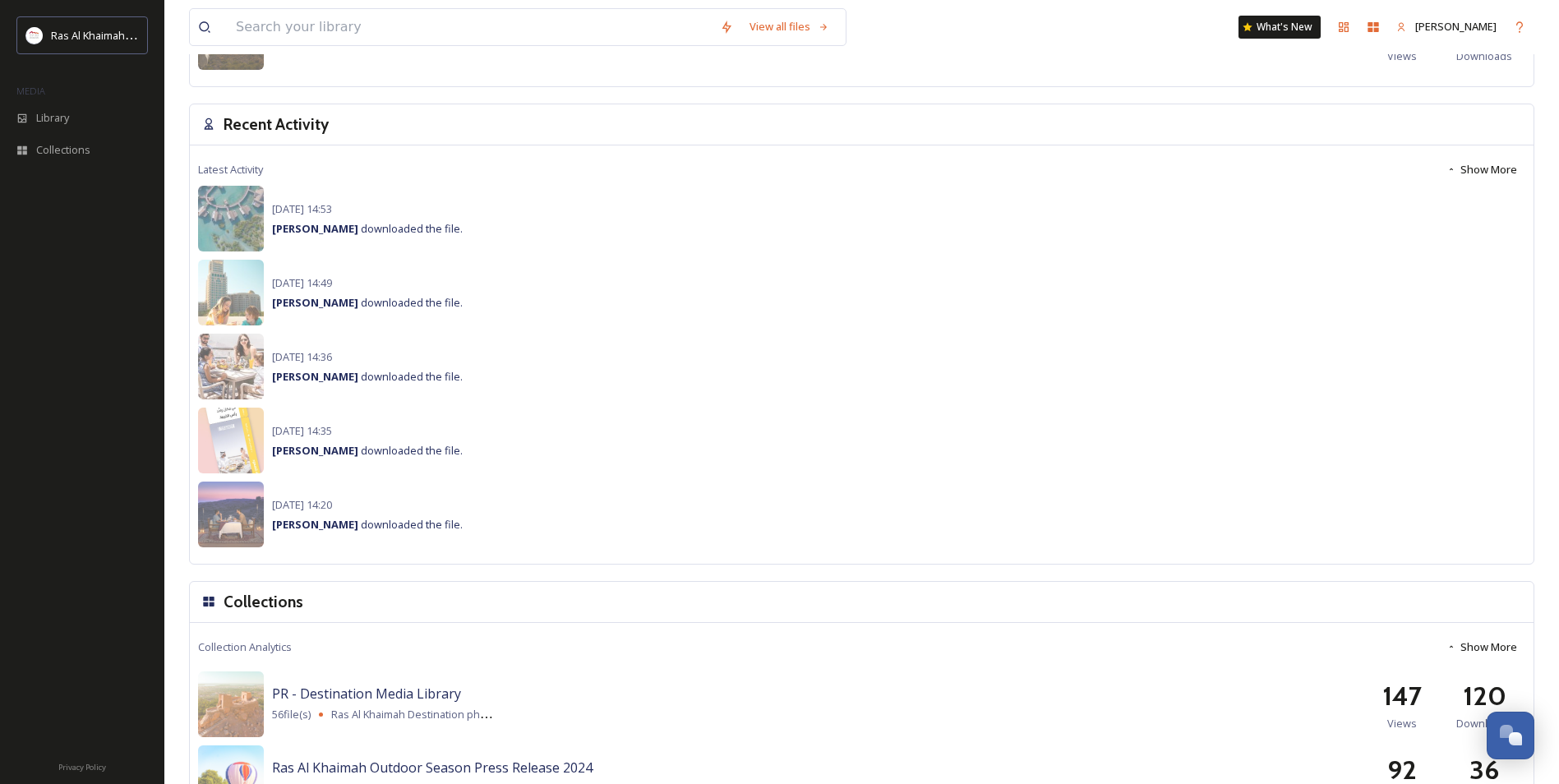
drag, startPoint x: 313, startPoint y: 553, endPoint x: 304, endPoint y: 560, distance: 11.4
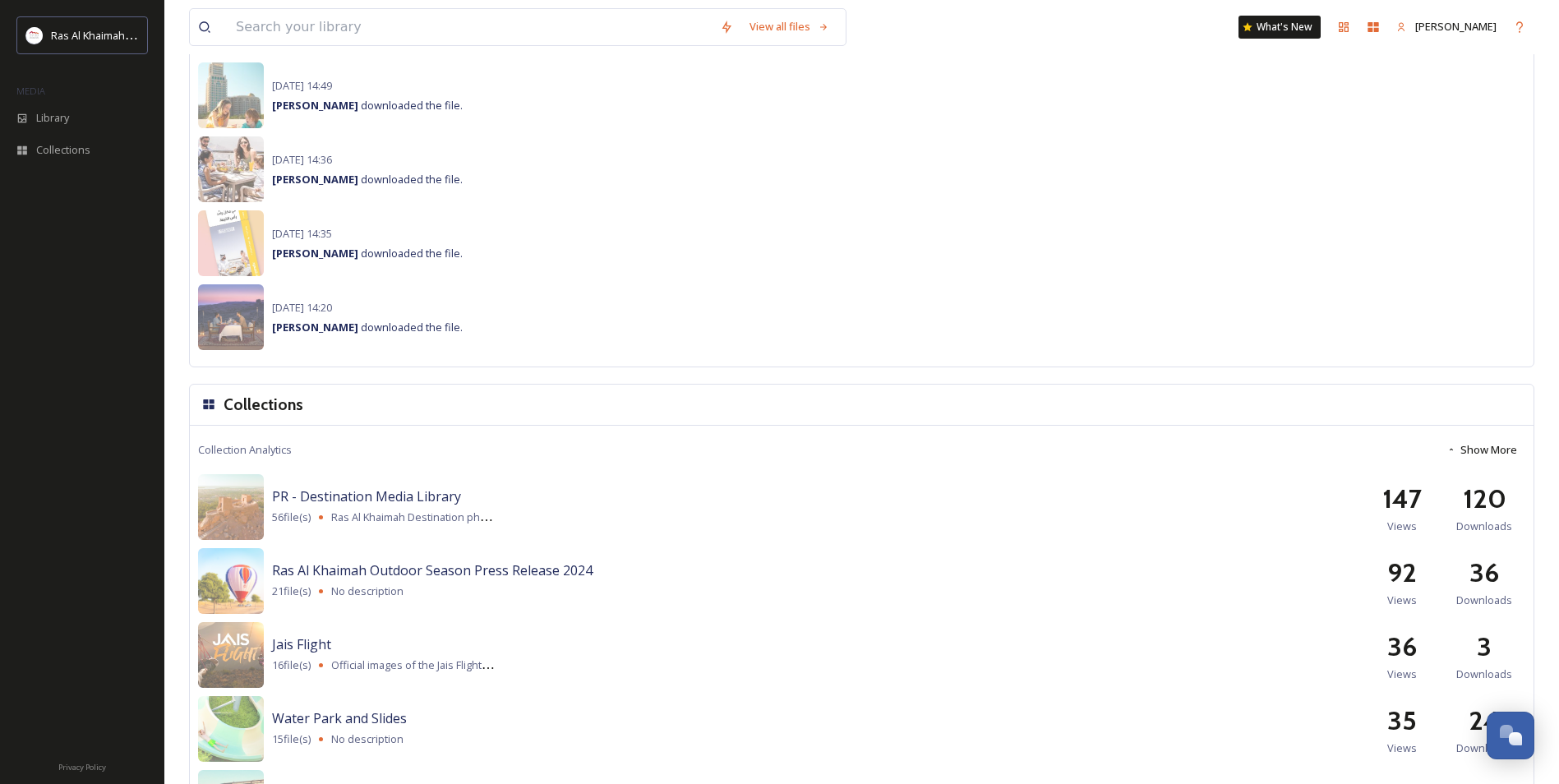
scroll to position [1352, 0]
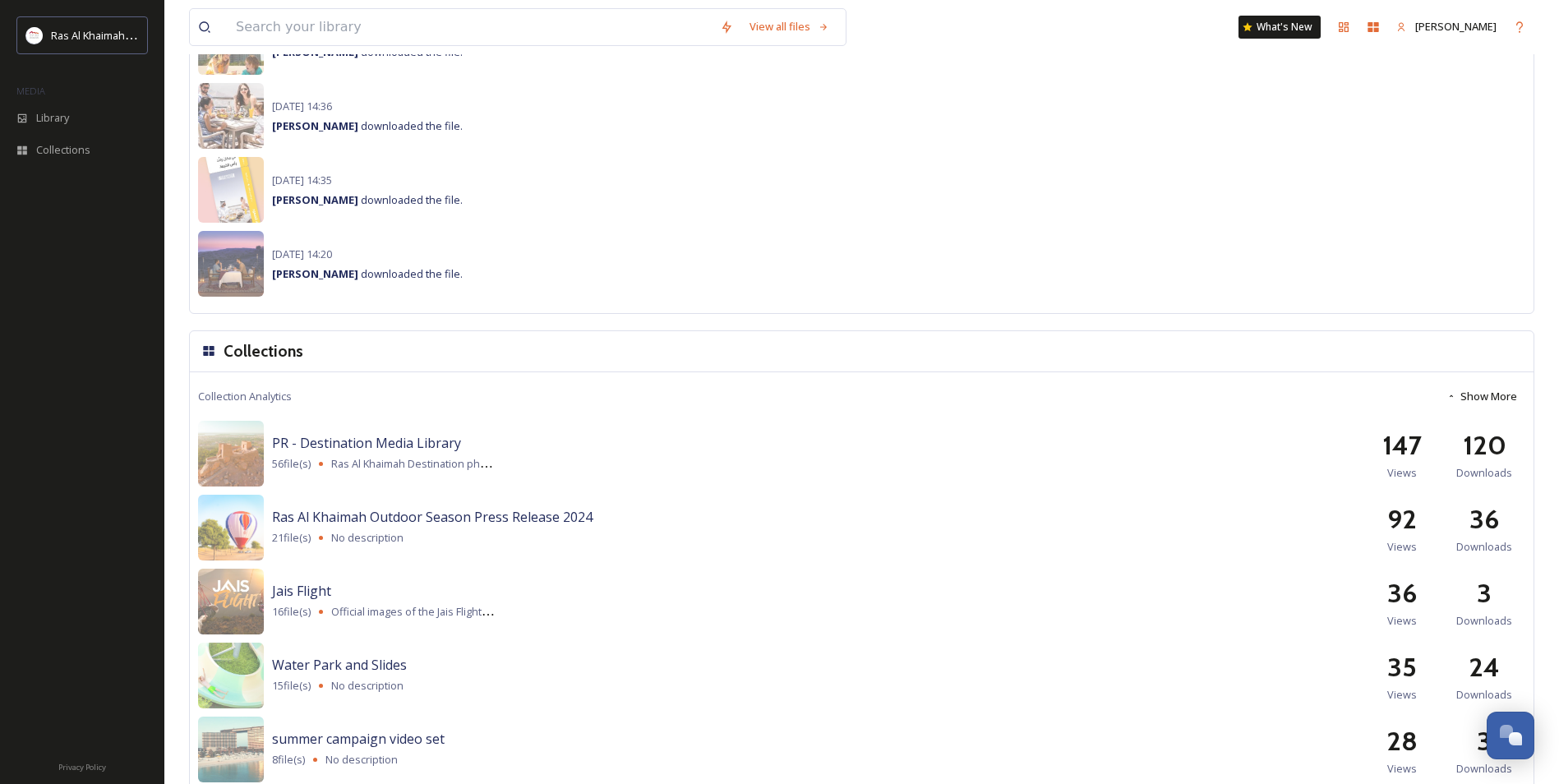
drag, startPoint x: 450, startPoint y: 590, endPoint x: 447, endPoint y: 608, distance: 18.2
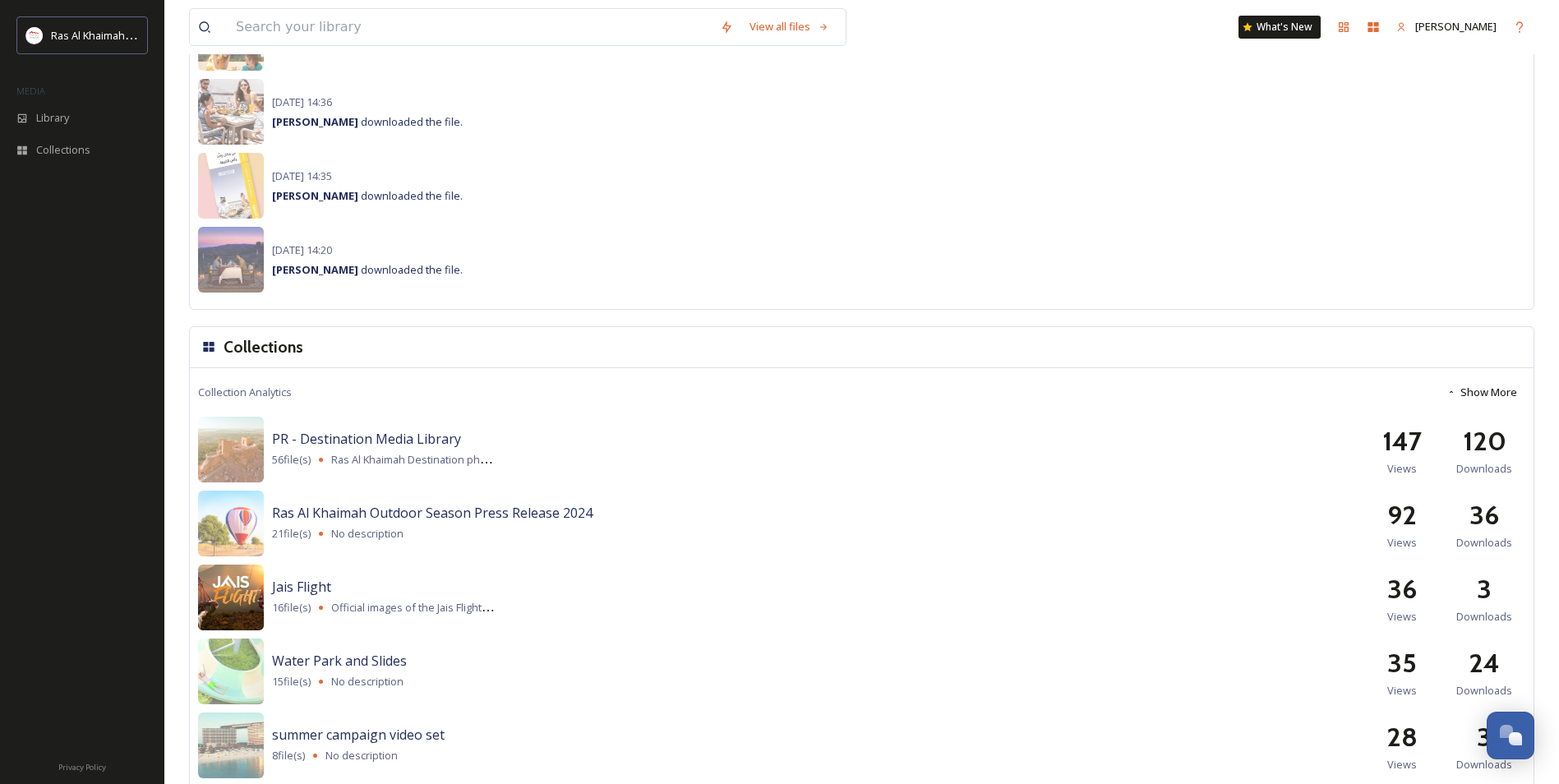
click at [257, 591] on img at bounding box center [231, 597] width 66 height 66
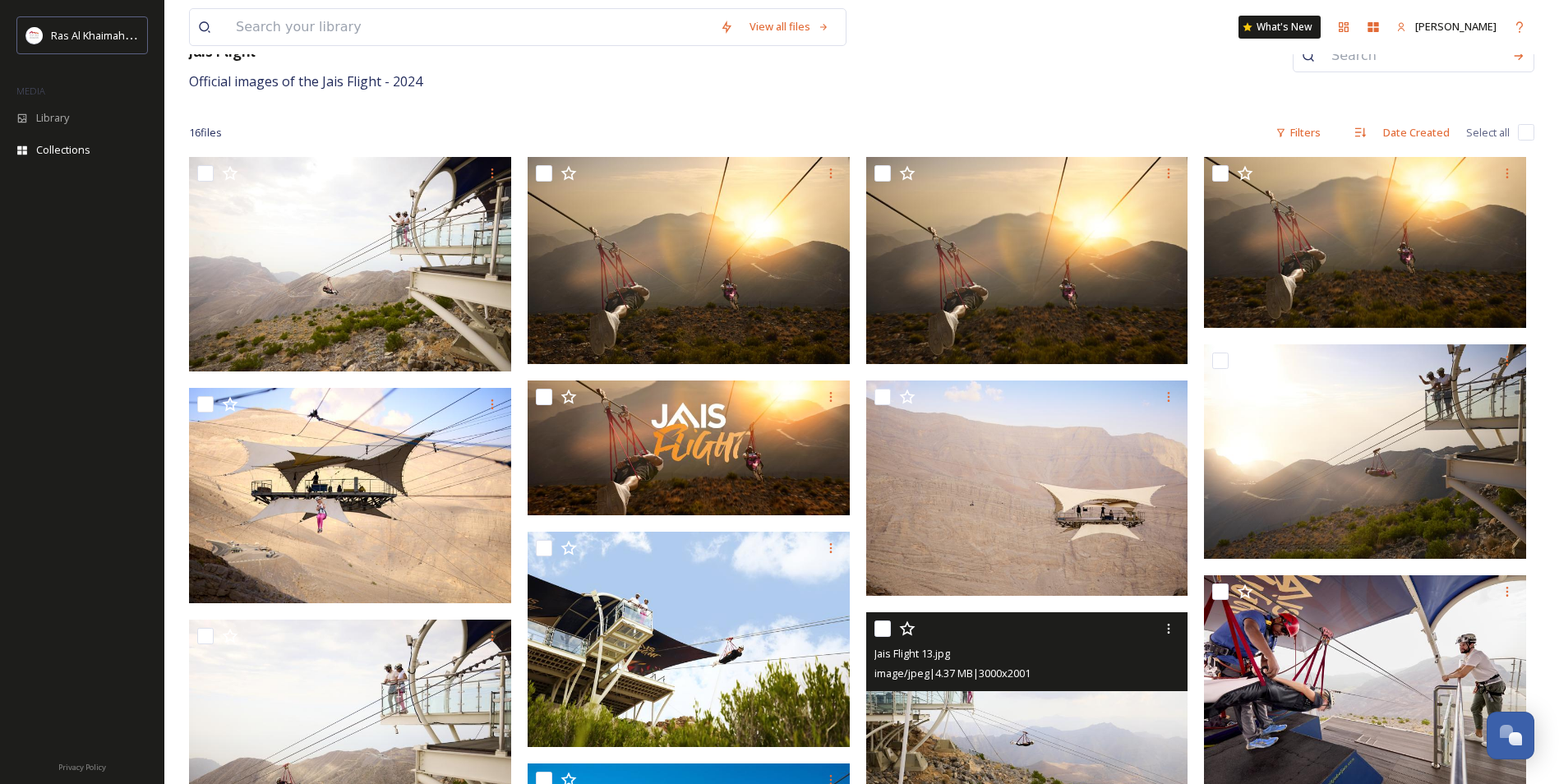
scroll to position [74, 0]
